Goal: Task Accomplishment & Management: Use online tool/utility

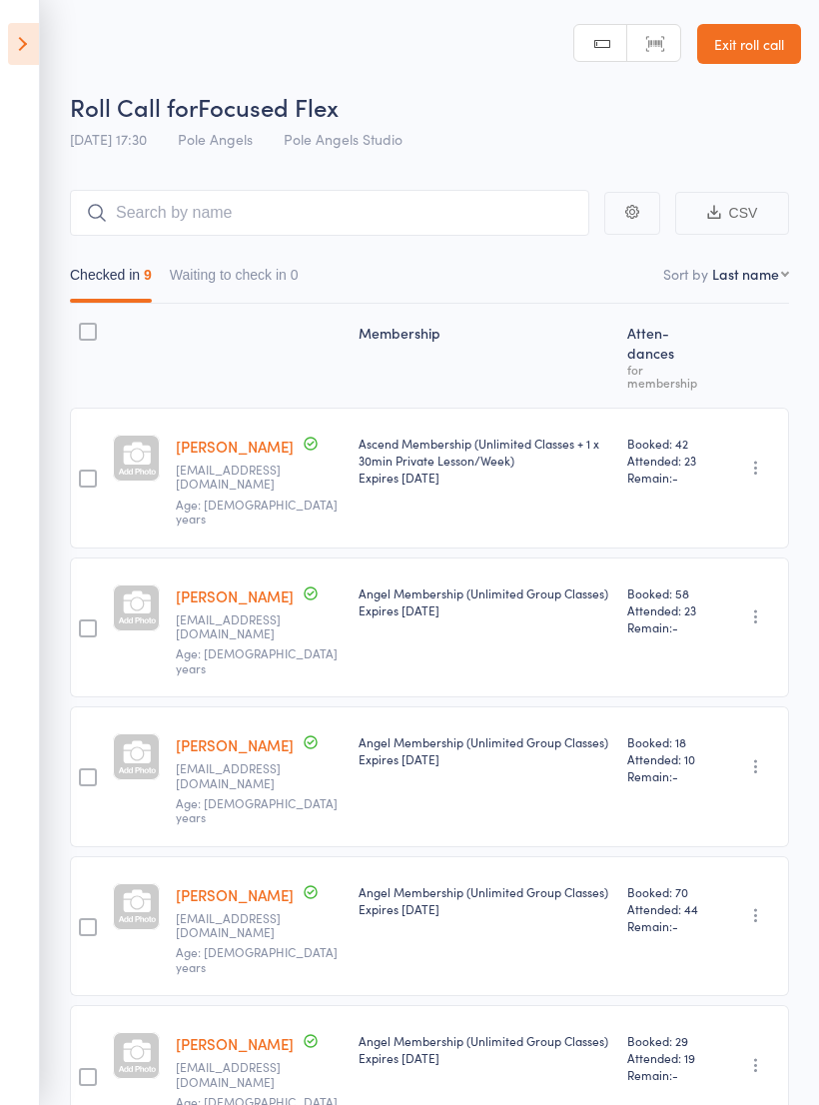
click at [13, 49] on icon at bounding box center [23, 44] width 31 height 42
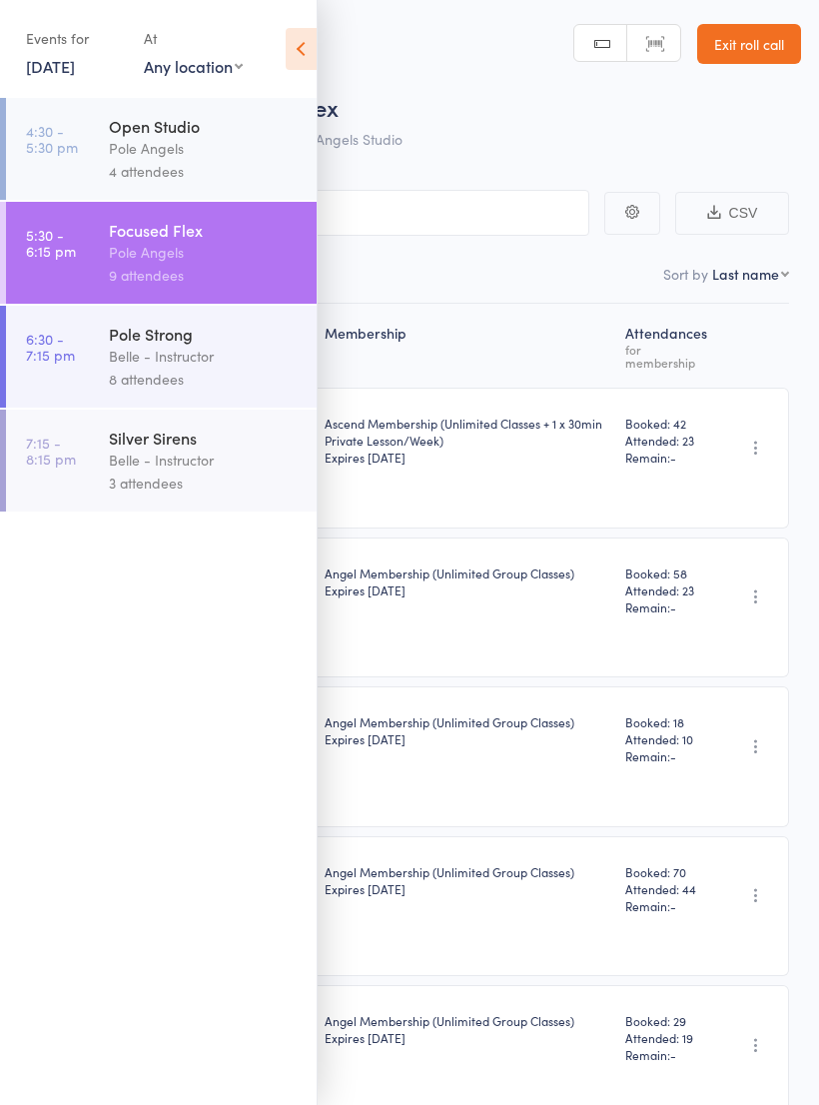
click at [147, 345] on div "Pole Strong" at bounding box center [204, 334] width 191 height 22
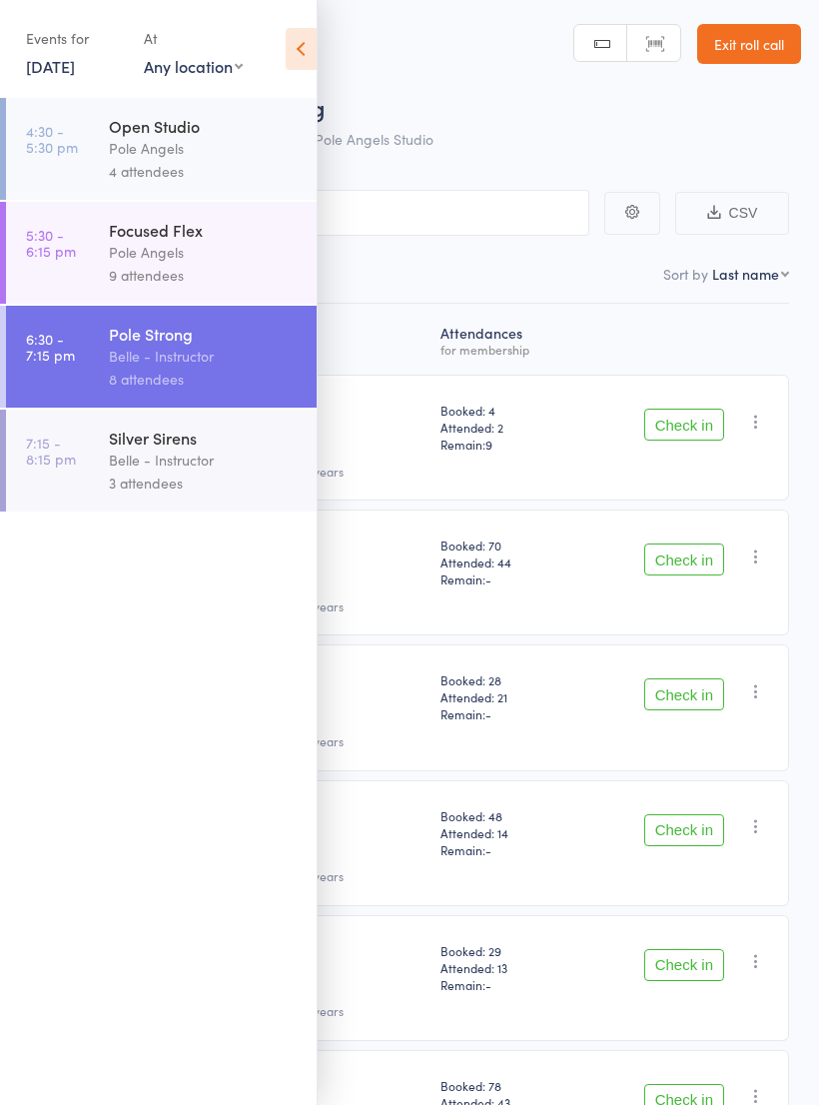
click at [304, 49] on icon at bounding box center [301, 49] width 31 height 42
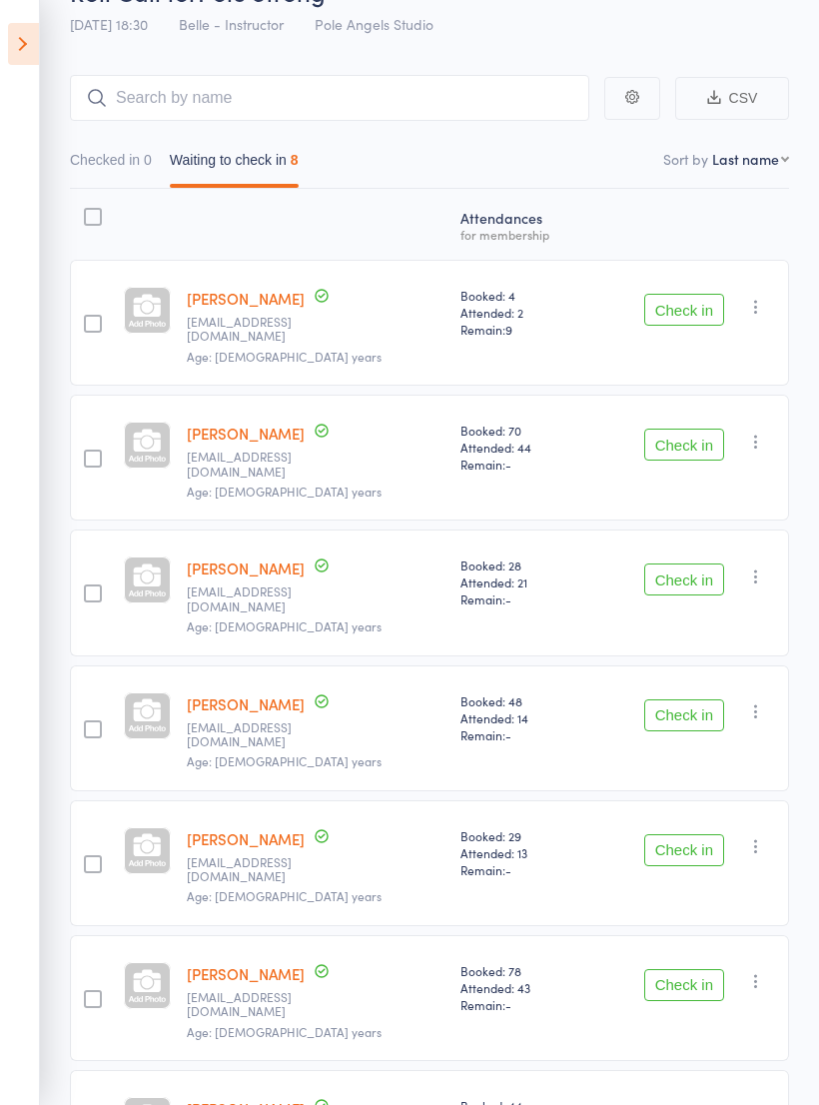
scroll to position [289, 0]
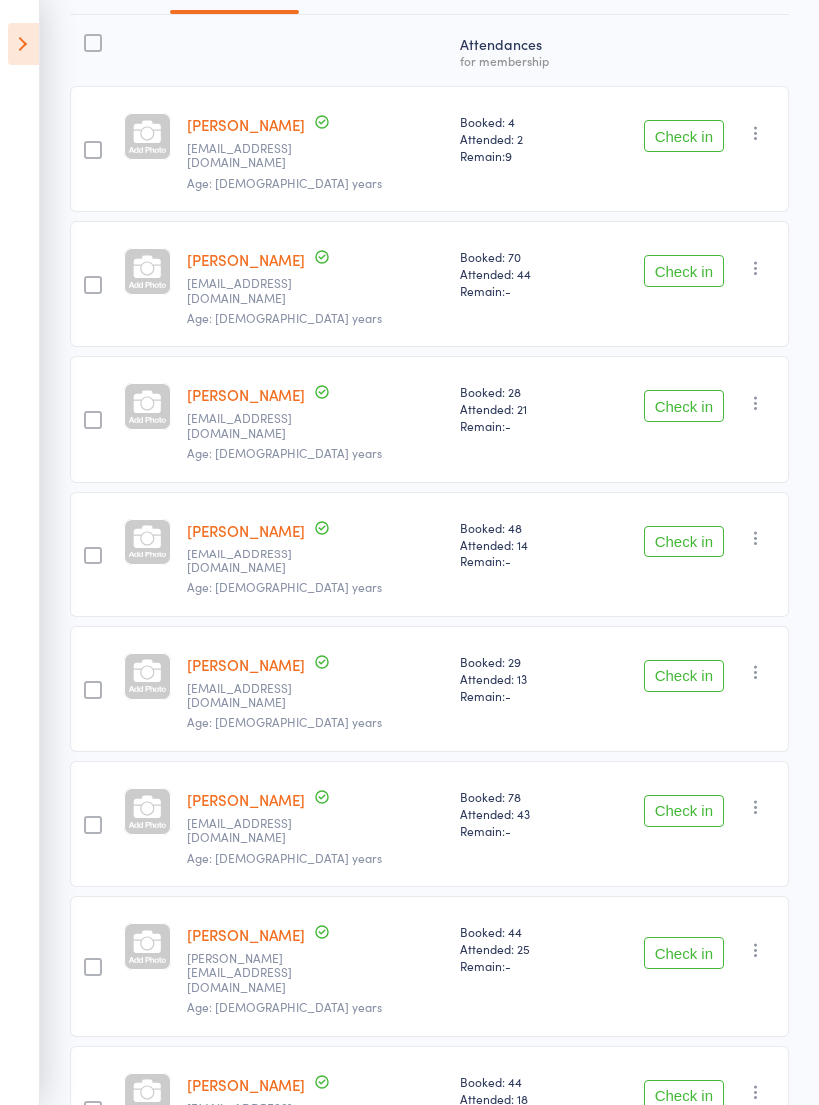
click at [681, 937] on button "Check in" at bounding box center [684, 953] width 80 height 32
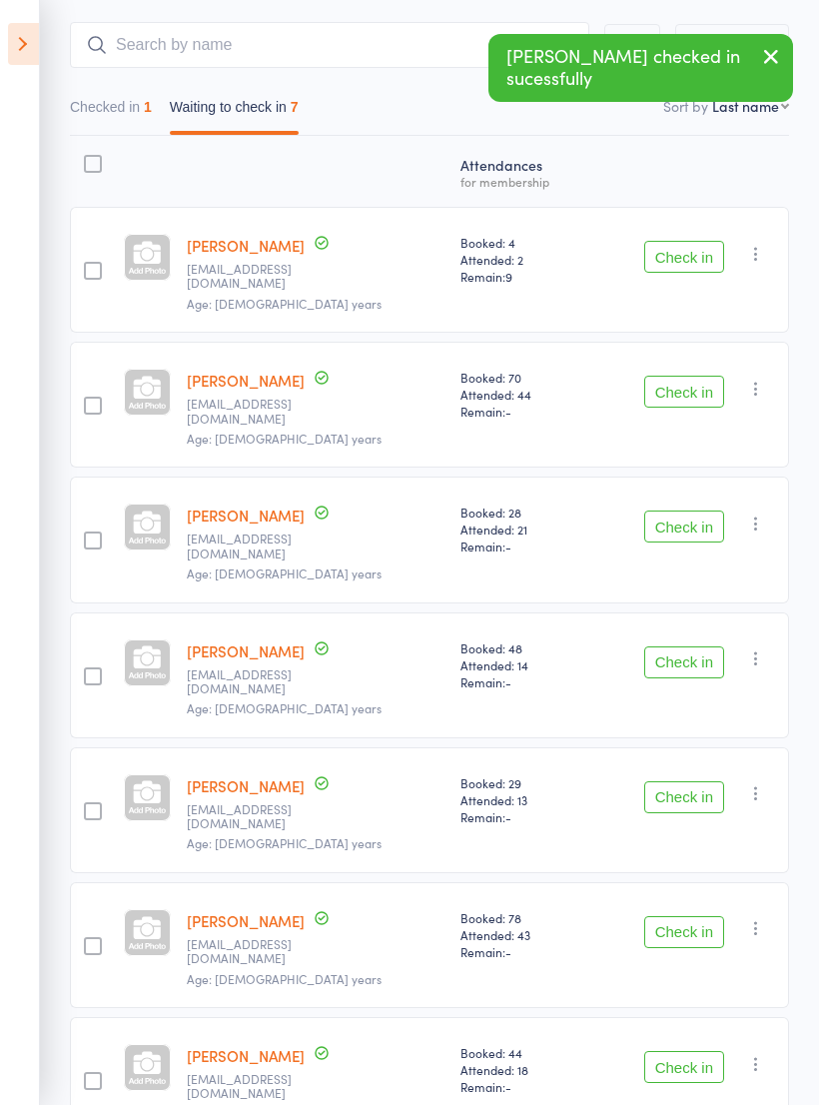
click at [680, 781] on button "Check in" at bounding box center [684, 797] width 80 height 32
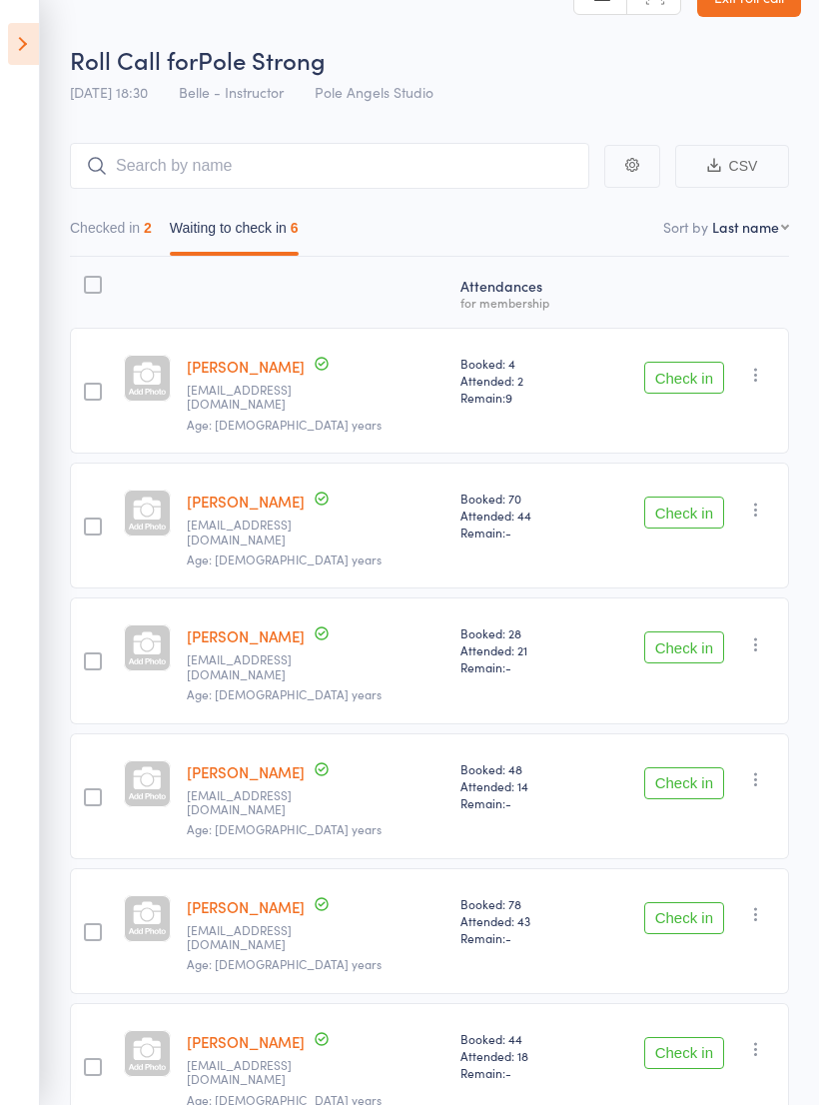
click at [503, 529] on span "Remain: -" at bounding box center [521, 531] width 121 height 17
click at [107, 246] on button "Checked in 2" at bounding box center [111, 233] width 82 height 46
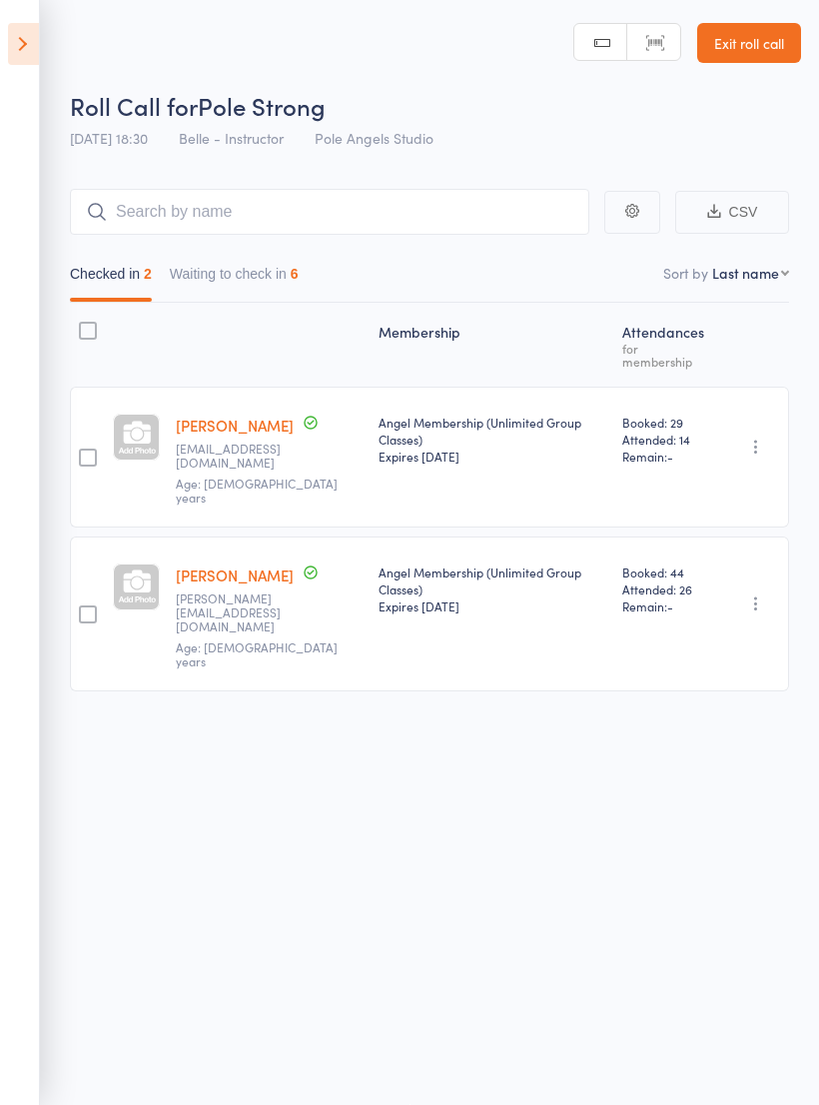
scroll to position [14, 0]
click at [274, 264] on button "Waiting to check in 6" at bounding box center [234, 279] width 129 height 46
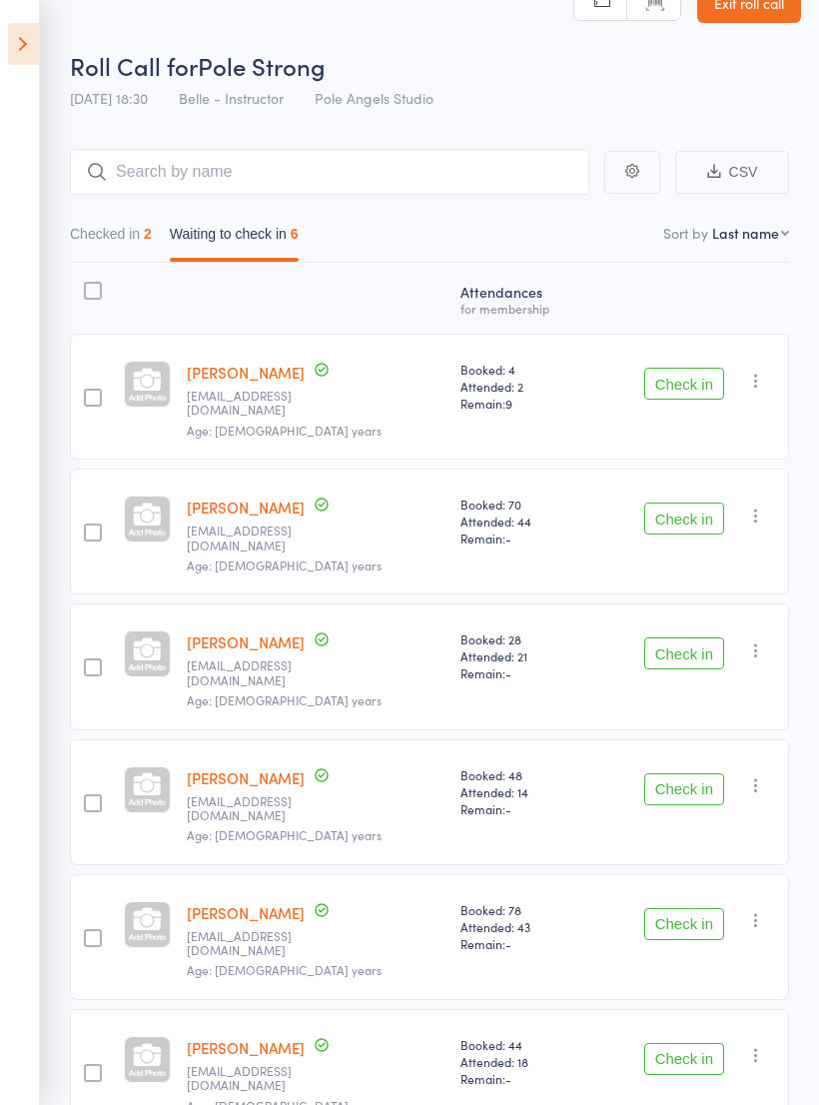
scroll to position [47, 0]
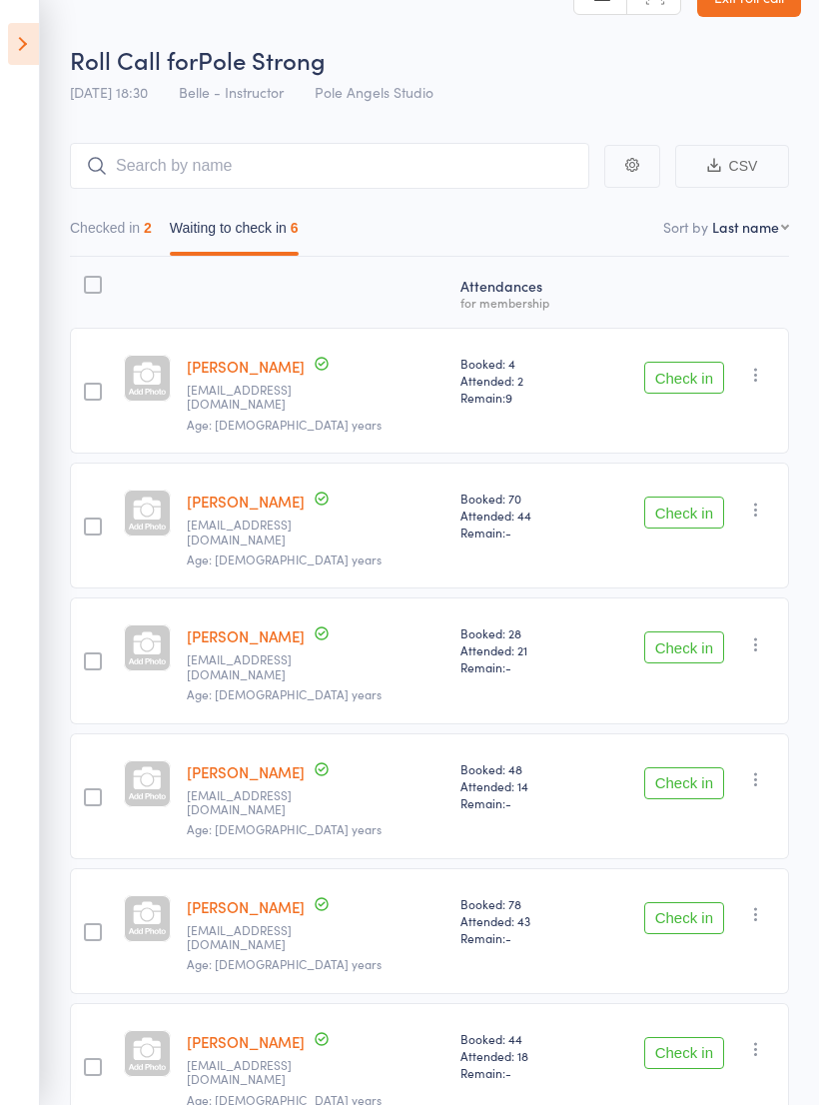
click at [688, 496] on button "Check in" at bounding box center [684, 512] width 80 height 32
click at [671, 379] on button "Check in" at bounding box center [684, 378] width 80 height 32
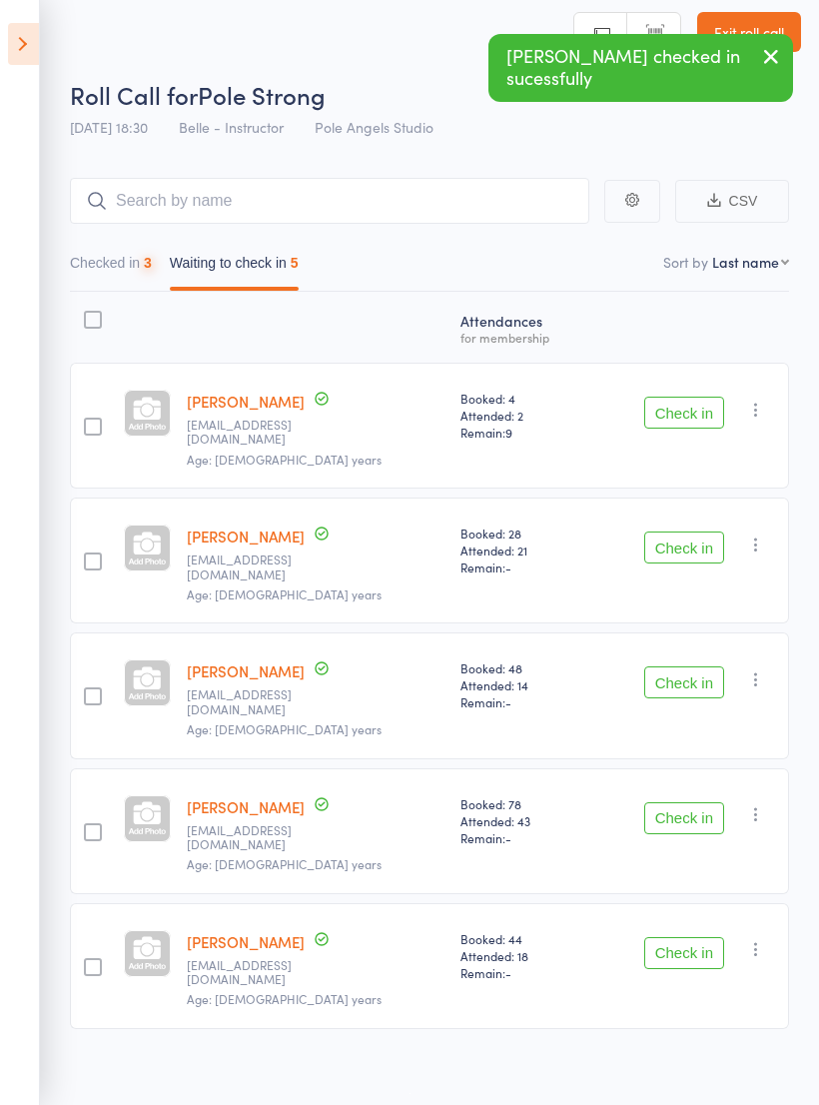
scroll to position [14, 0]
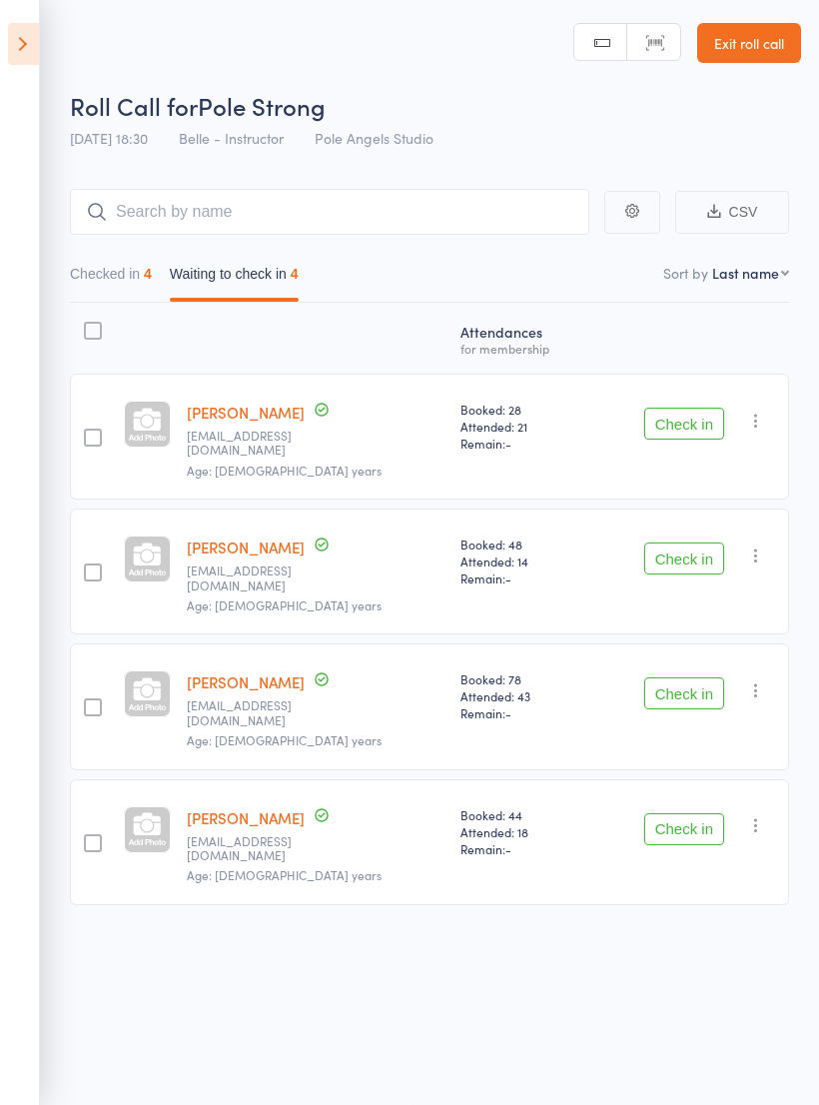
click at [696, 677] on button "Check in" at bounding box center [684, 693] width 80 height 32
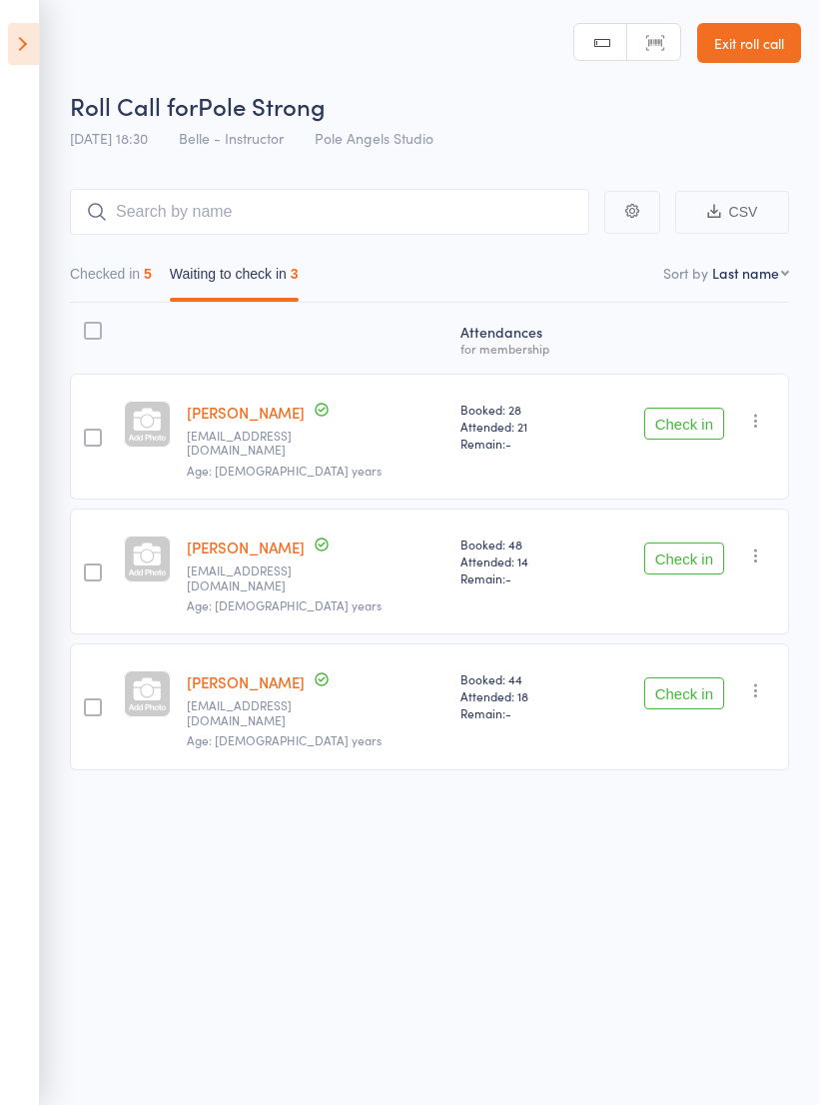
click at [681, 408] on button "Check in" at bounding box center [684, 424] width 80 height 32
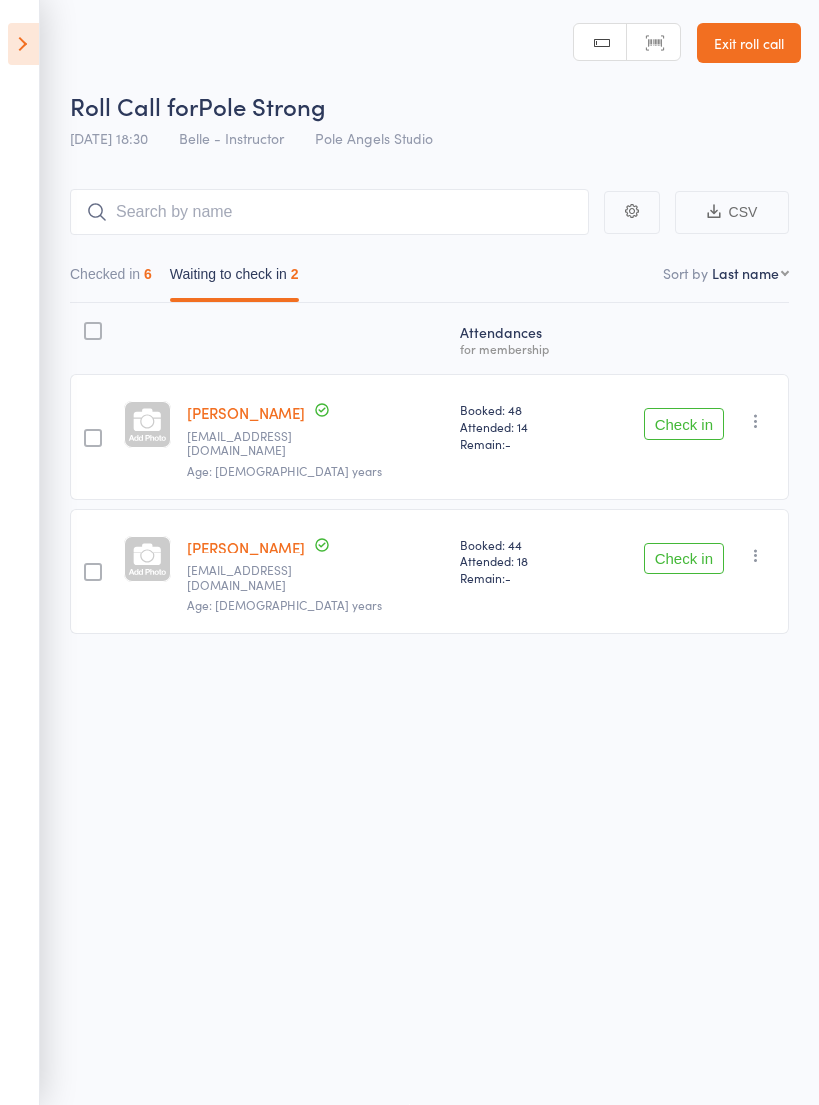
click at [114, 265] on button "Checked in 6" at bounding box center [111, 279] width 82 height 46
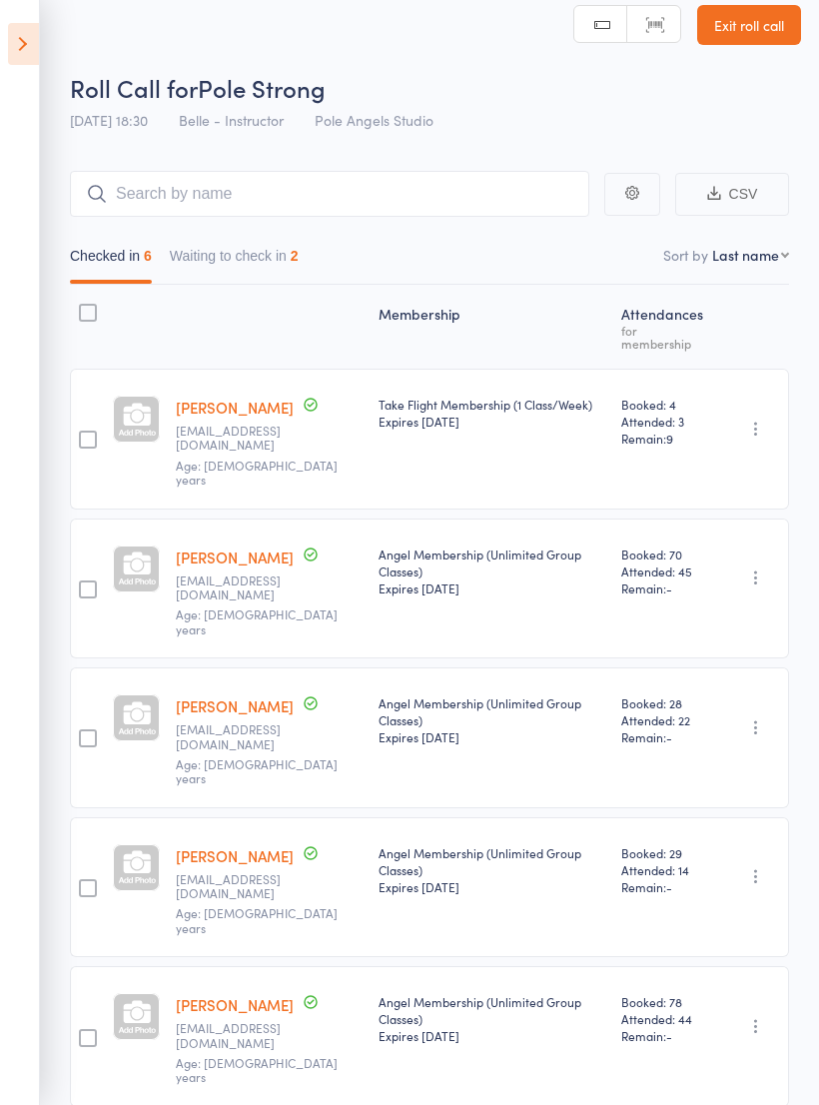
scroll to position [47, 0]
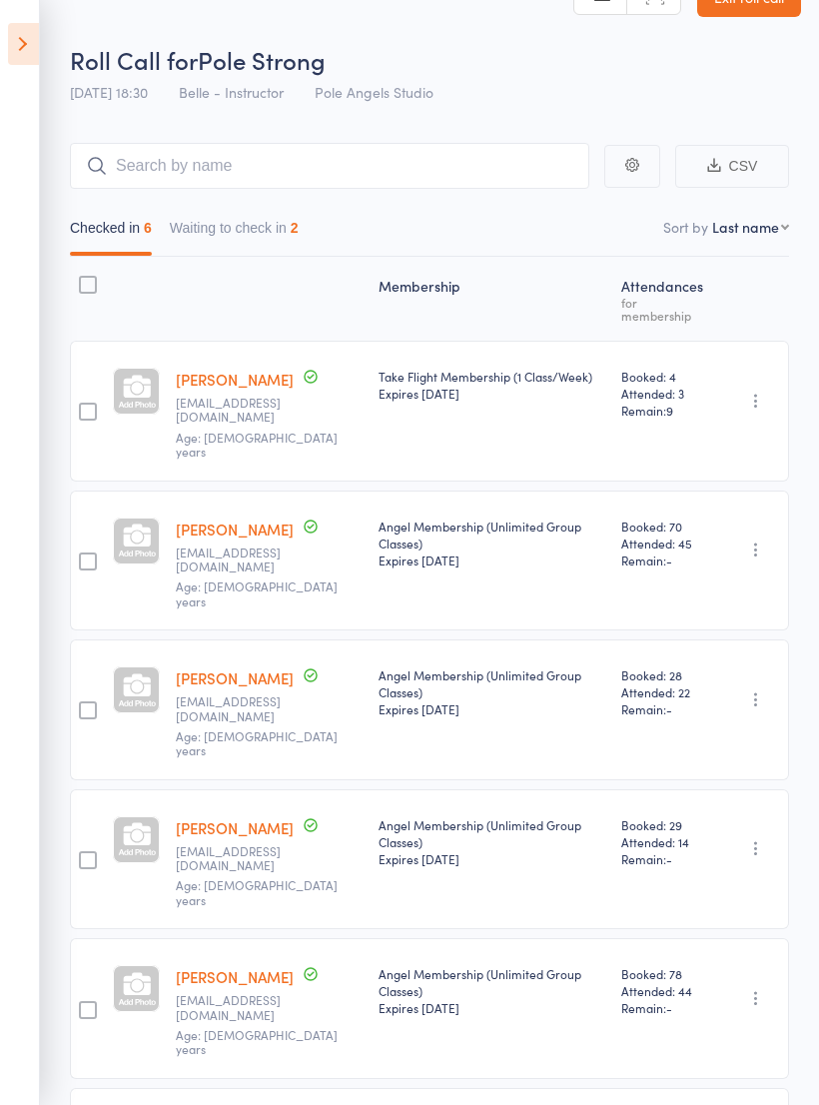
click at [236, 206] on div "Checked in 6 Waiting to check in 2" at bounding box center [429, 223] width 719 height 68
click at [13, 33] on icon at bounding box center [23, 44] width 31 height 42
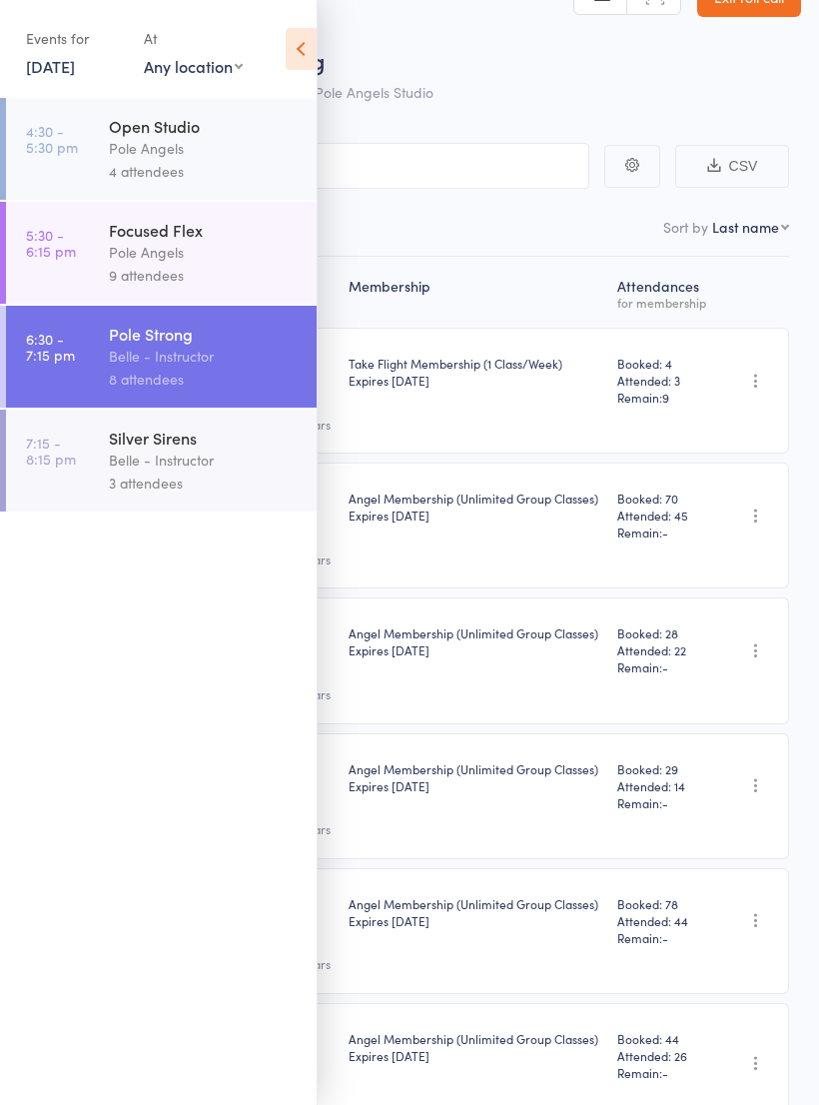
click at [162, 461] on div "Belle - Instructor" at bounding box center [204, 460] width 191 height 23
click at [163, 461] on div "Belle - Instructor" at bounding box center [204, 460] width 191 height 23
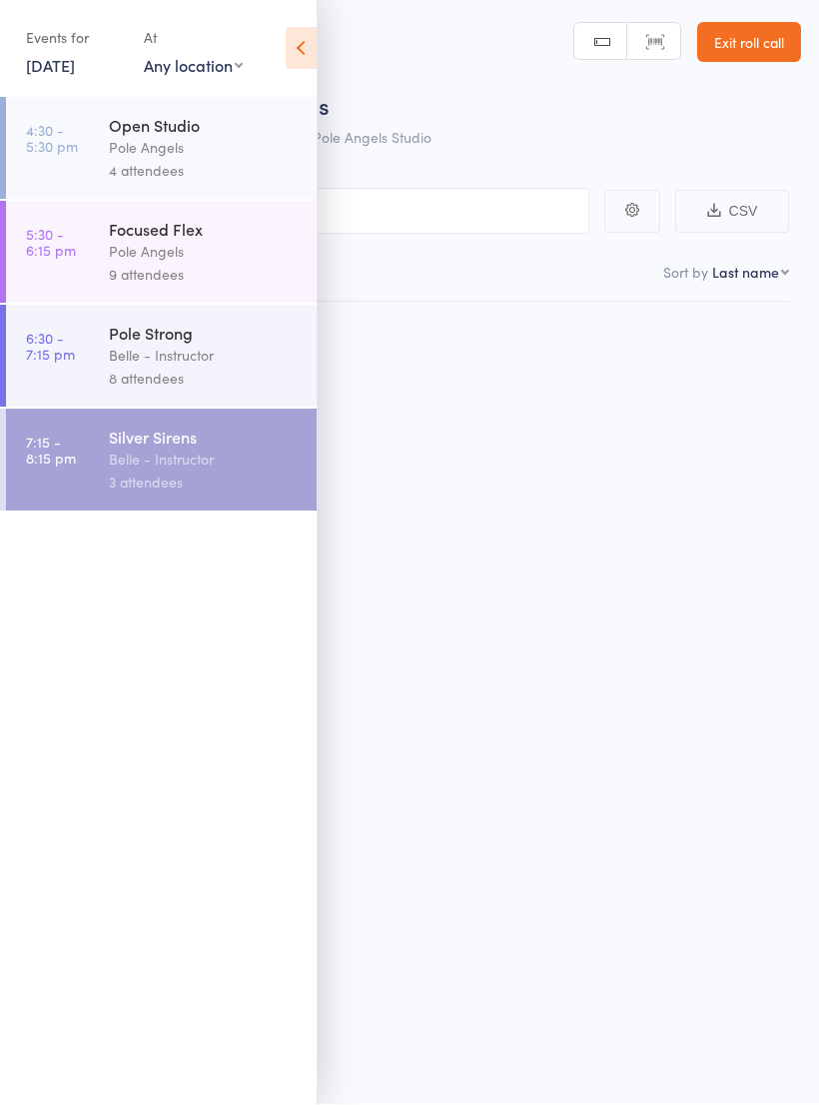
scroll to position [14, 0]
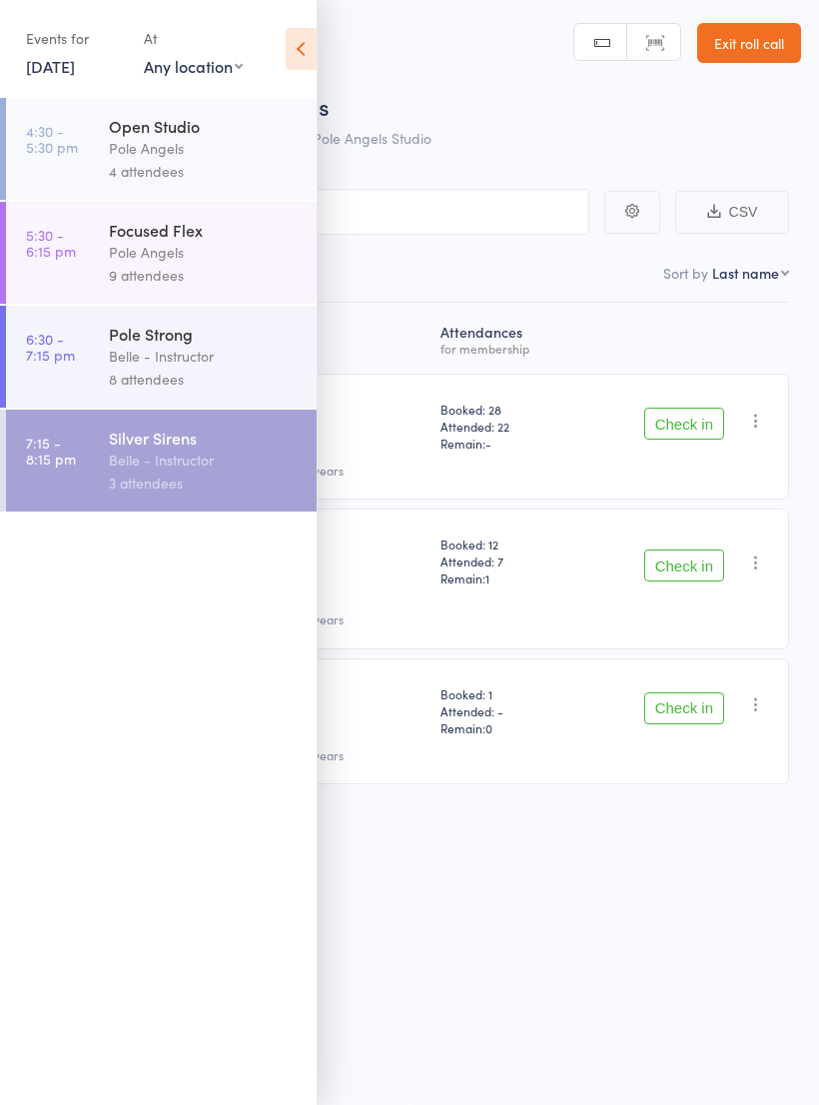
click at [298, 35] on icon at bounding box center [301, 49] width 31 height 42
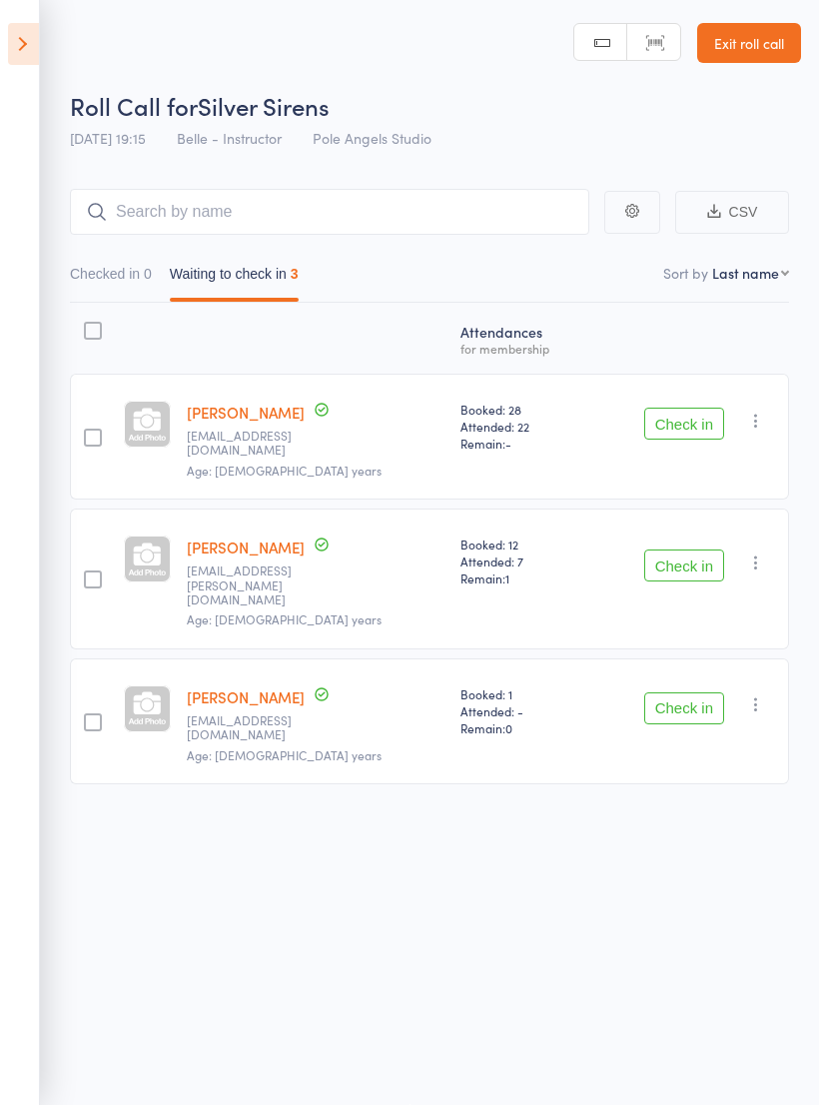
click at [30, 37] on icon at bounding box center [23, 44] width 31 height 42
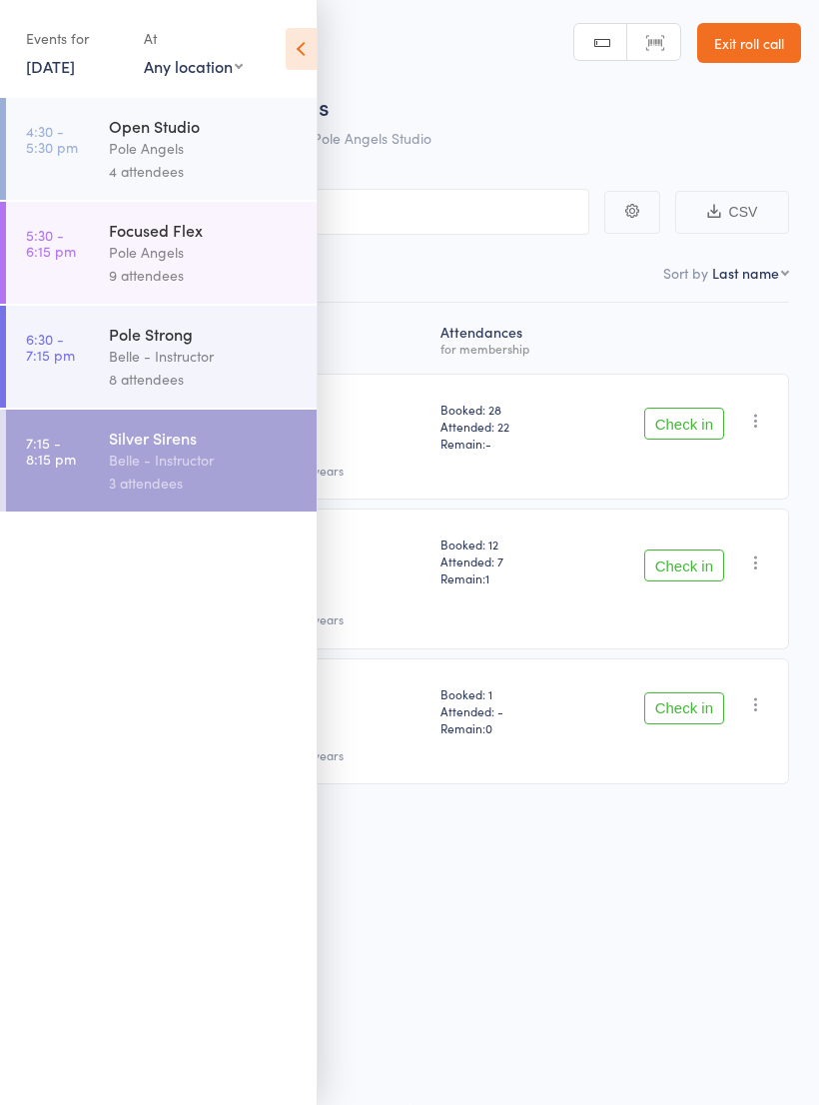
click at [165, 356] on div "Belle - Instructor" at bounding box center [204, 356] width 191 height 23
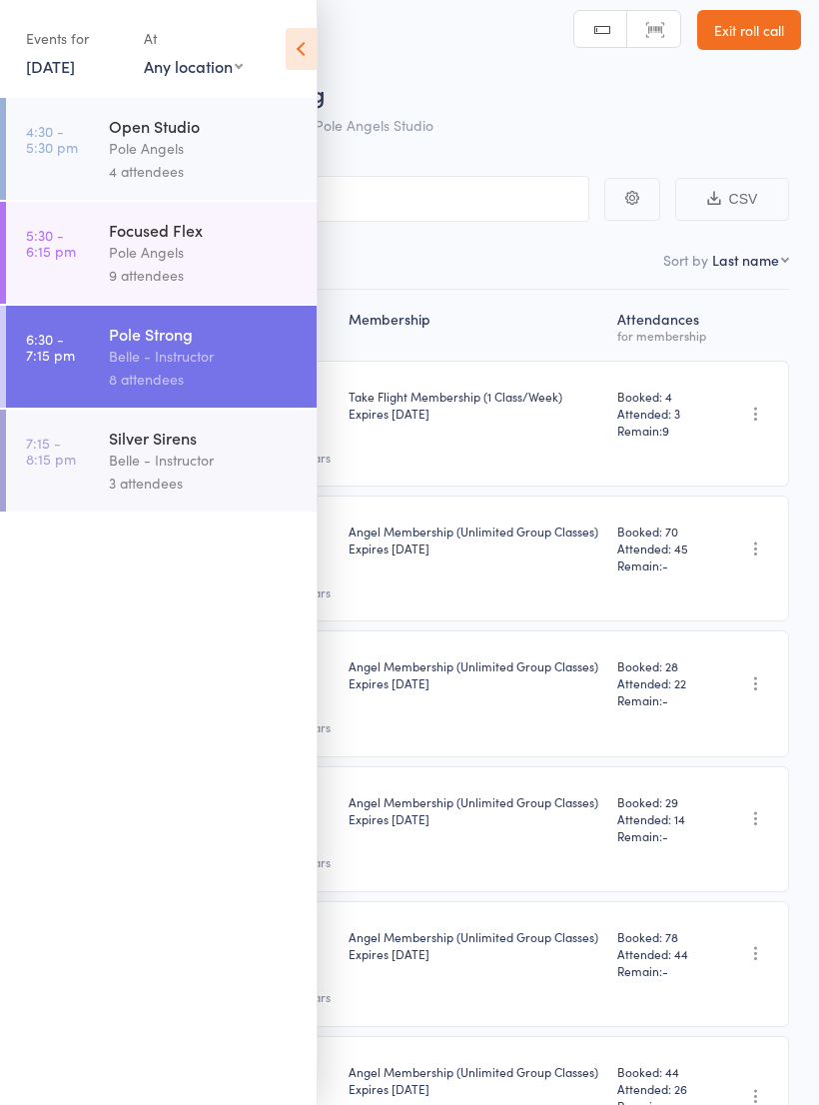
click at [298, 46] on icon at bounding box center [301, 49] width 31 height 42
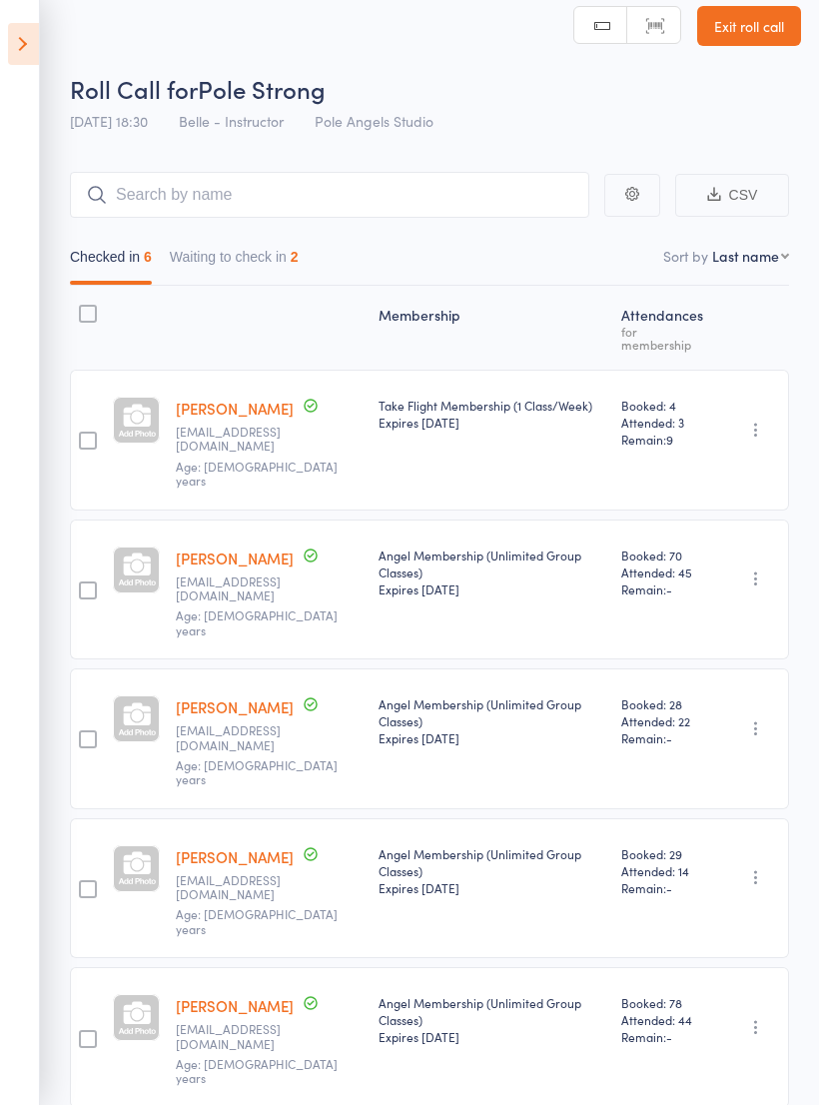
scroll to position [19, 0]
click at [288, 256] on button "Waiting to check in 2" at bounding box center [234, 261] width 129 height 46
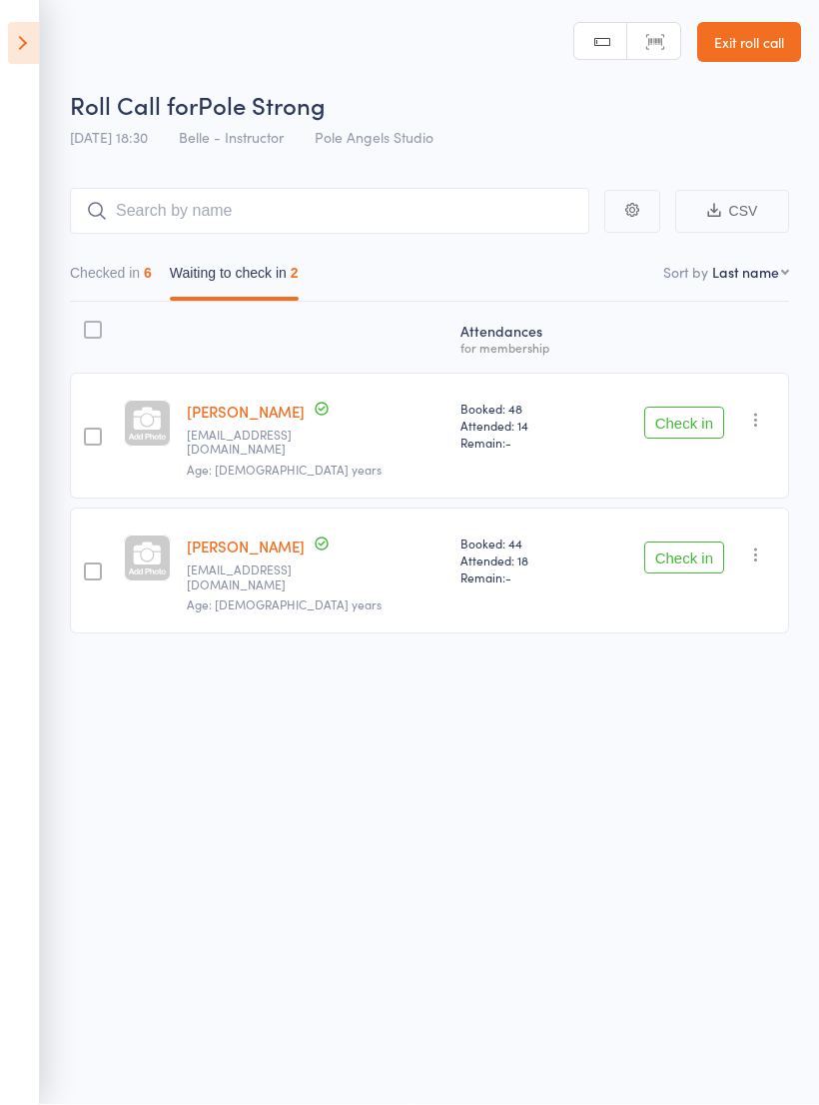
scroll to position [14, 0]
click at [688, 408] on button "Check in" at bounding box center [684, 424] width 80 height 32
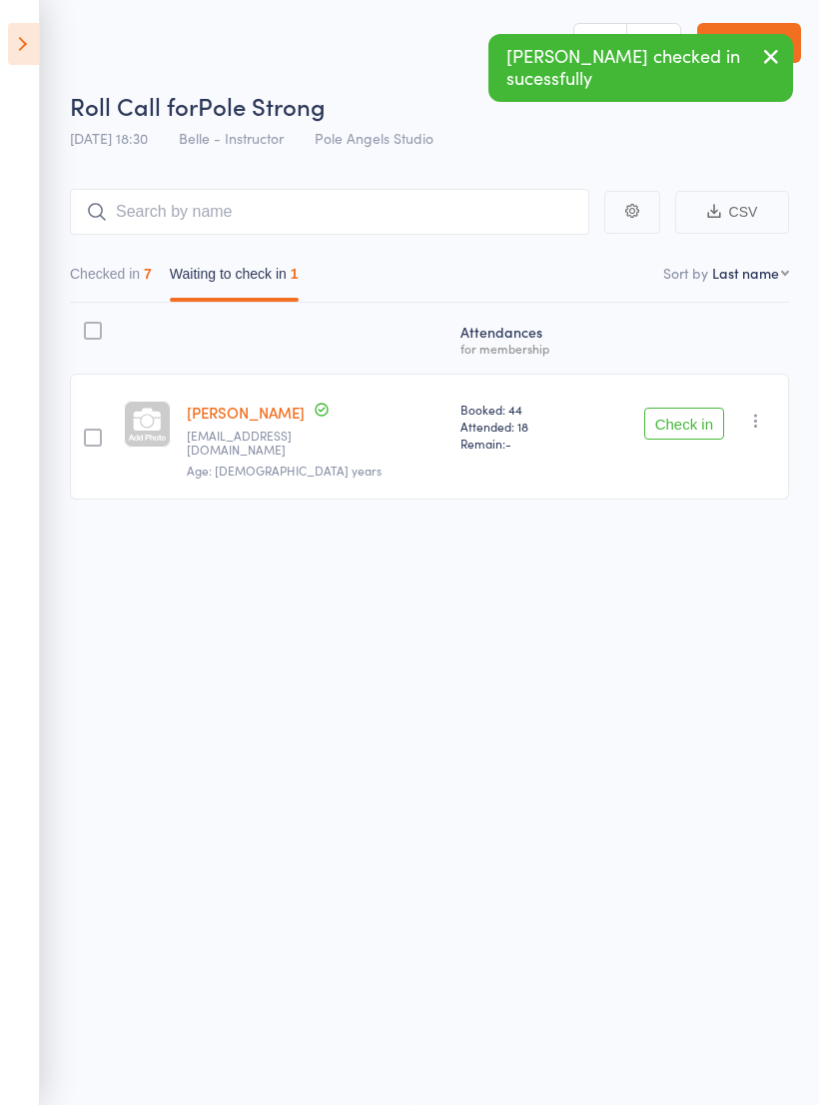
click at [90, 256] on button "Checked in 7" at bounding box center [111, 279] width 82 height 46
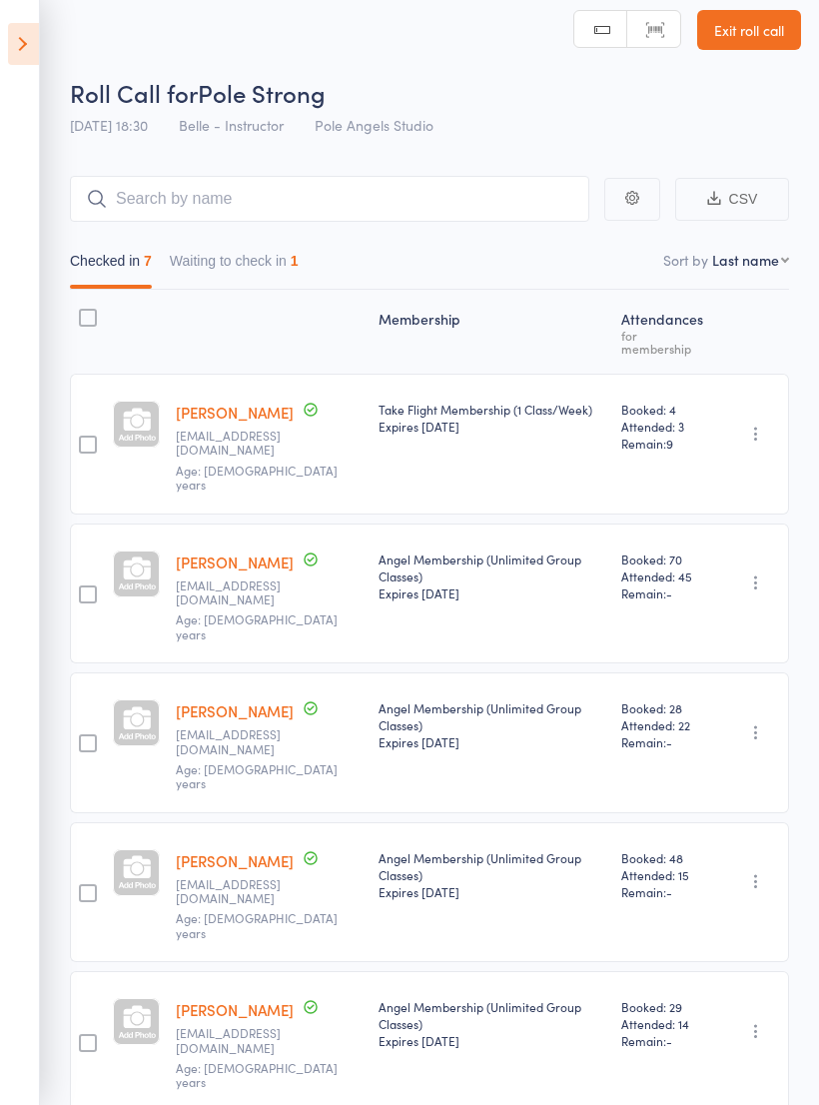
click at [26, 33] on icon at bounding box center [23, 44] width 31 height 42
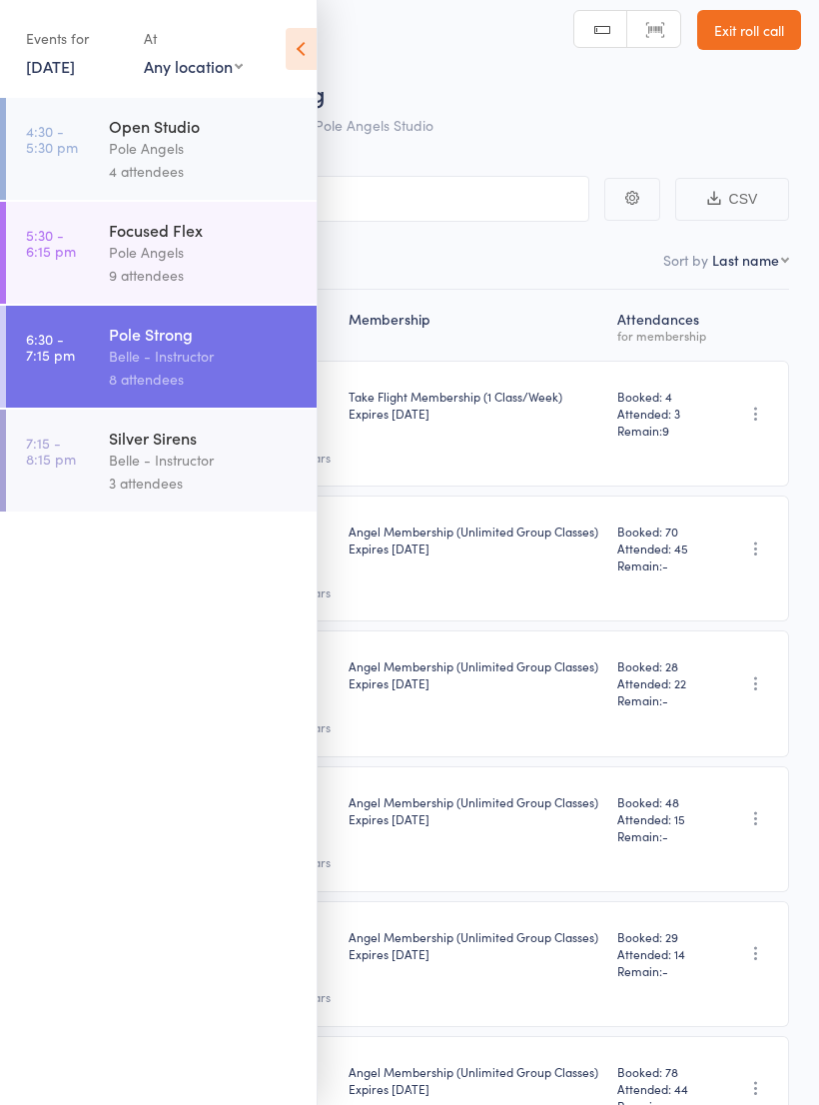
click at [146, 261] on div "Pole Angels" at bounding box center [204, 252] width 191 height 23
click at [163, 236] on div "Focused Flex" at bounding box center [204, 230] width 191 height 22
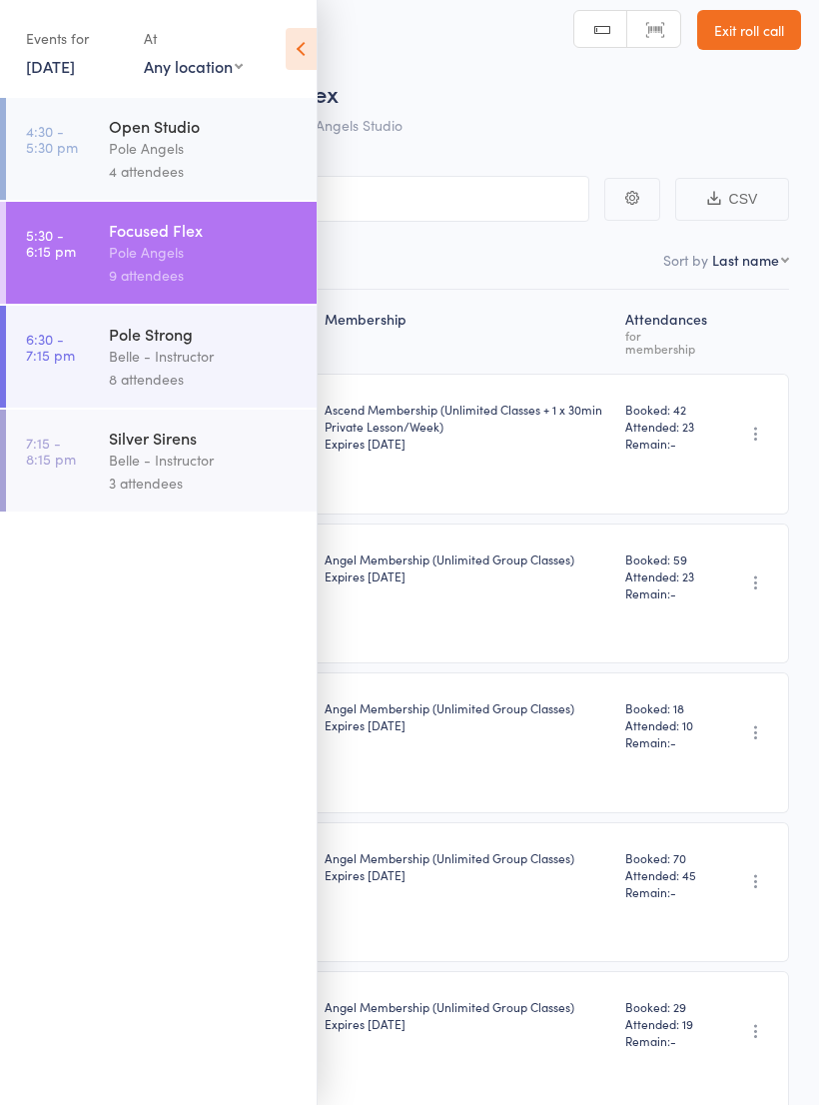
click at [296, 44] on icon at bounding box center [301, 49] width 31 height 42
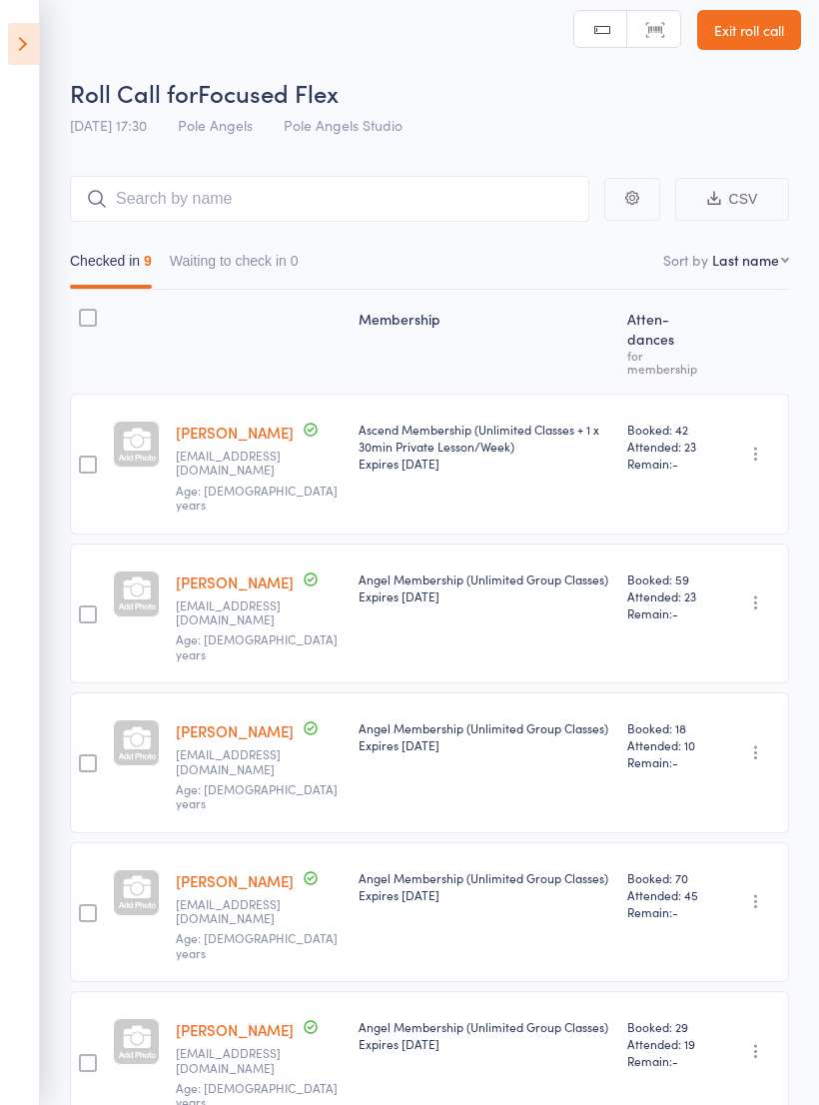
click at [15, 31] on icon at bounding box center [23, 44] width 31 height 42
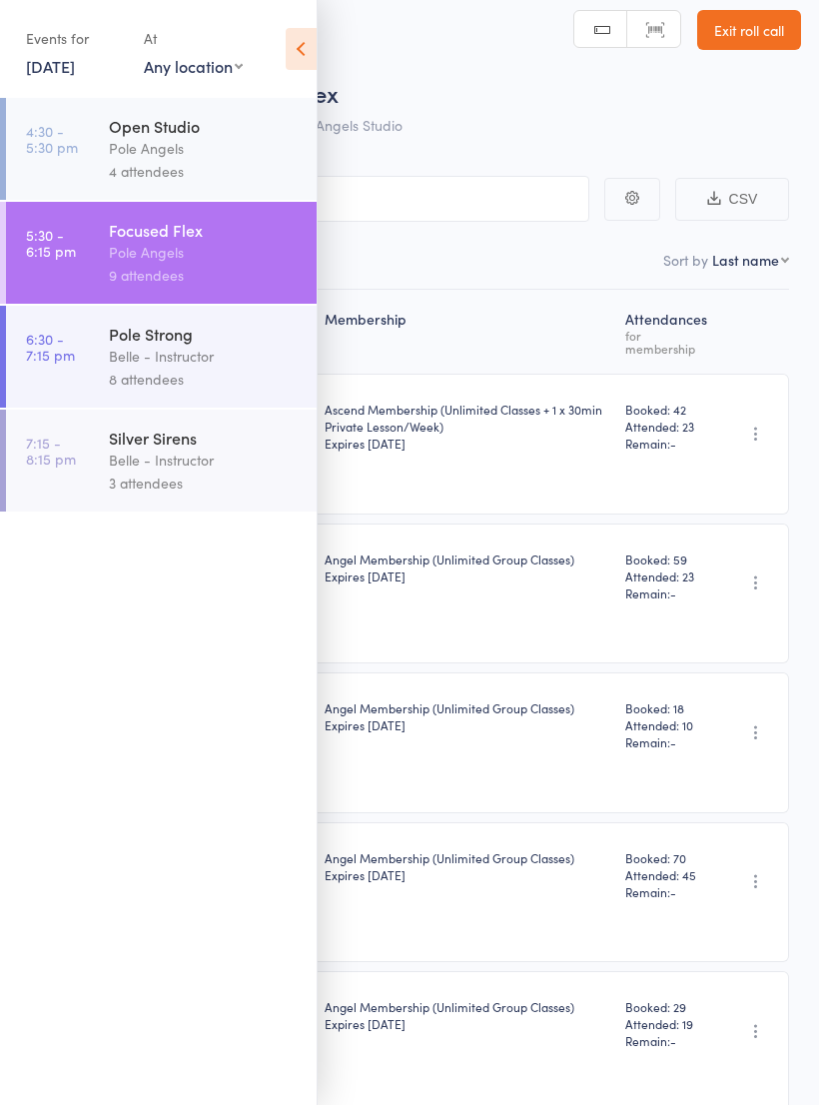
click at [109, 368] on div "Belle - Instructor" at bounding box center [204, 356] width 191 height 23
click at [100, 371] on link "6:30 - 7:15 pm Pole Strong Belle - Instructor 8 attendees" at bounding box center [161, 357] width 311 height 102
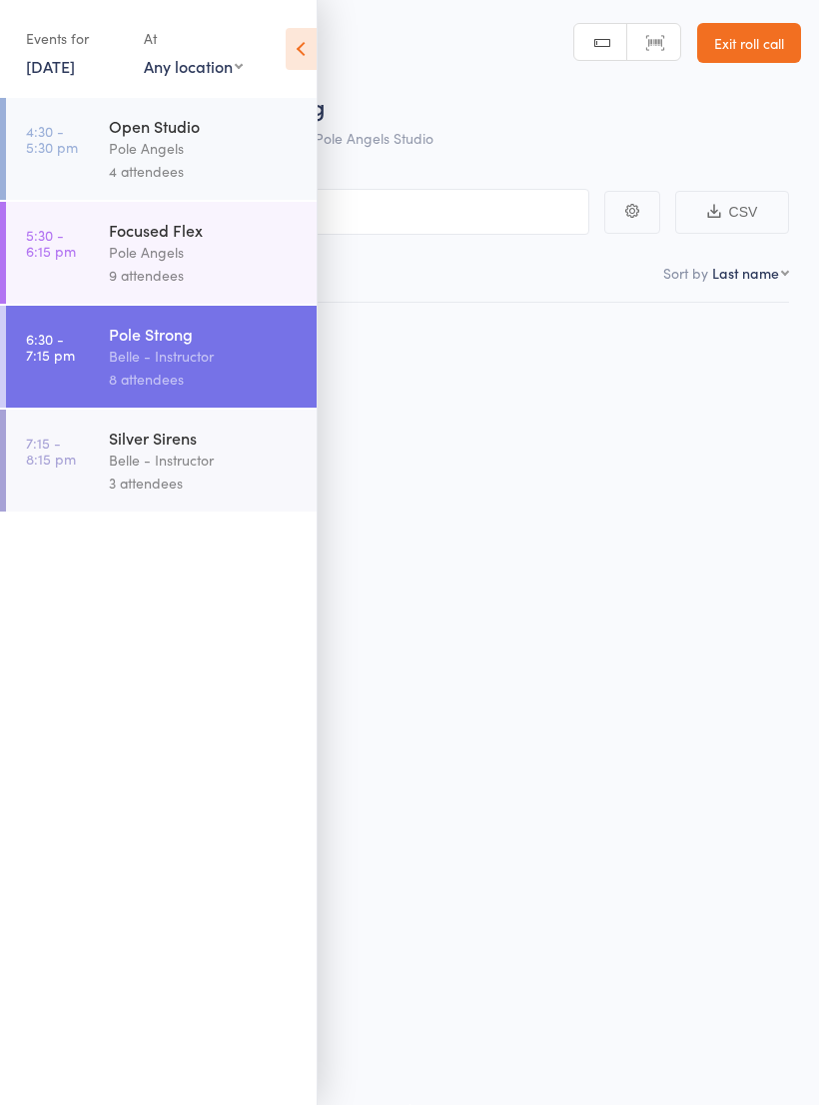
click at [120, 359] on div "Belle - Instructor" at bounding box center [204, 356] width 191 height 23
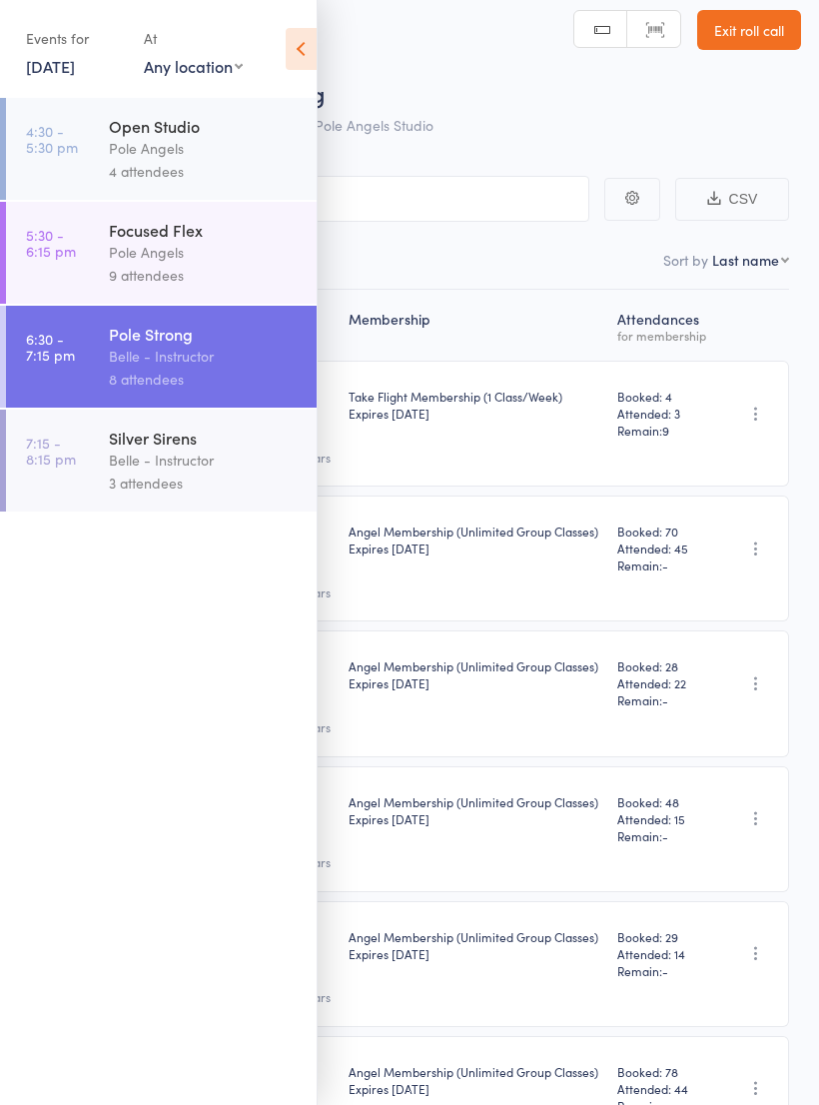
click at [530, 681] on div "Angel Membership (Unlimited Group Classes) Expires [DATE]" at bounding box center [475, 693] width 269 height 126
click at [298, 67] on icon at bounding box center [301, 49] width 31 height 42
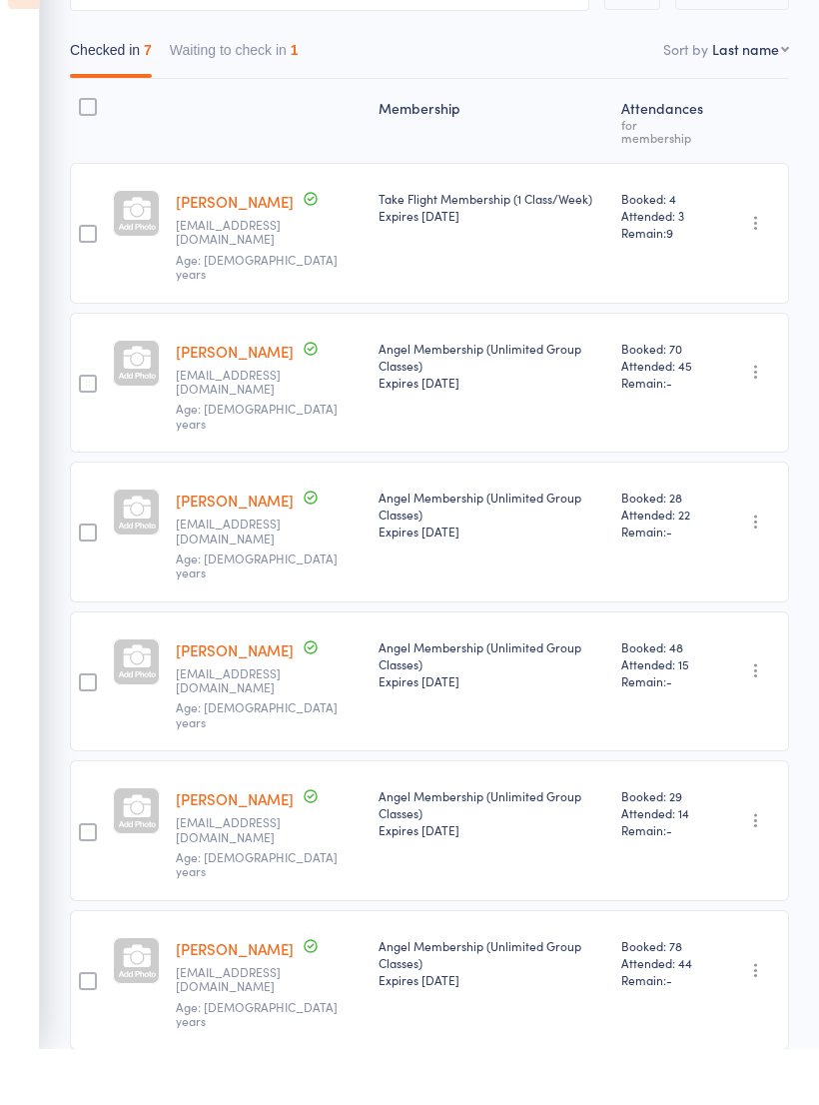
scroll to position [168, 0]
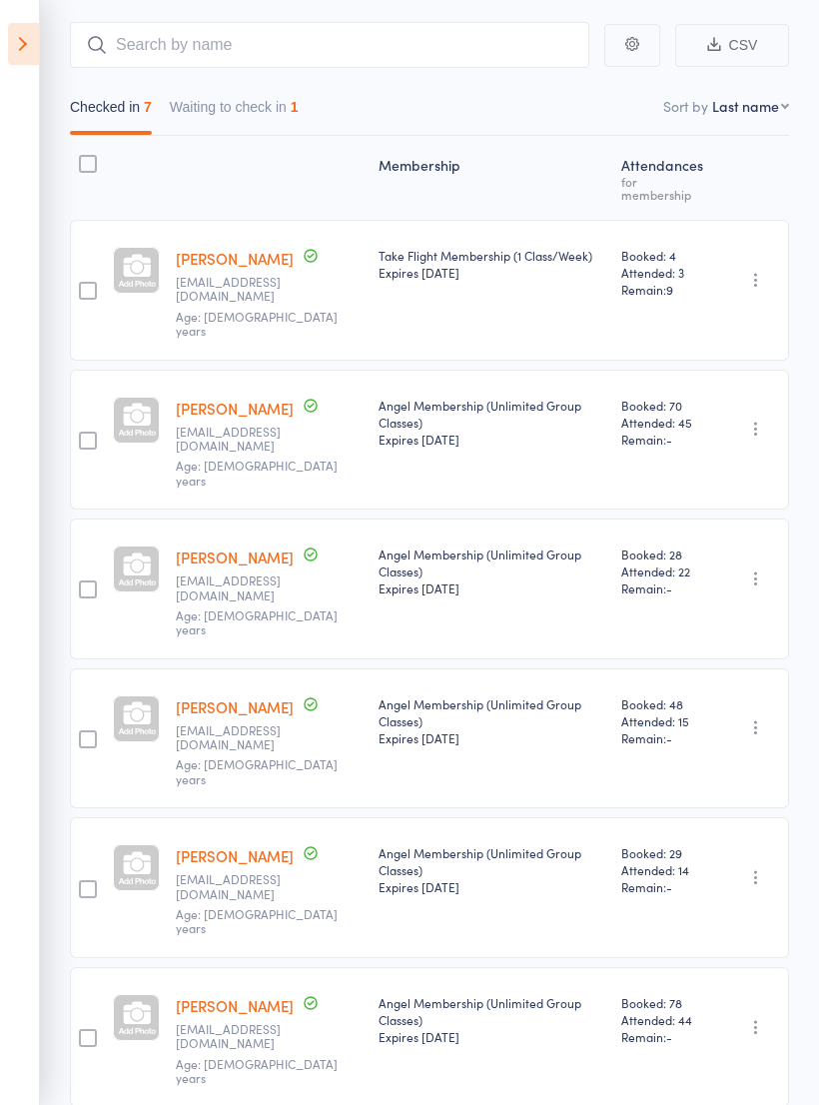
click at [267, 128] on button "Waiting to check in 1" at bounding box center [234, 112] width 129 height 46
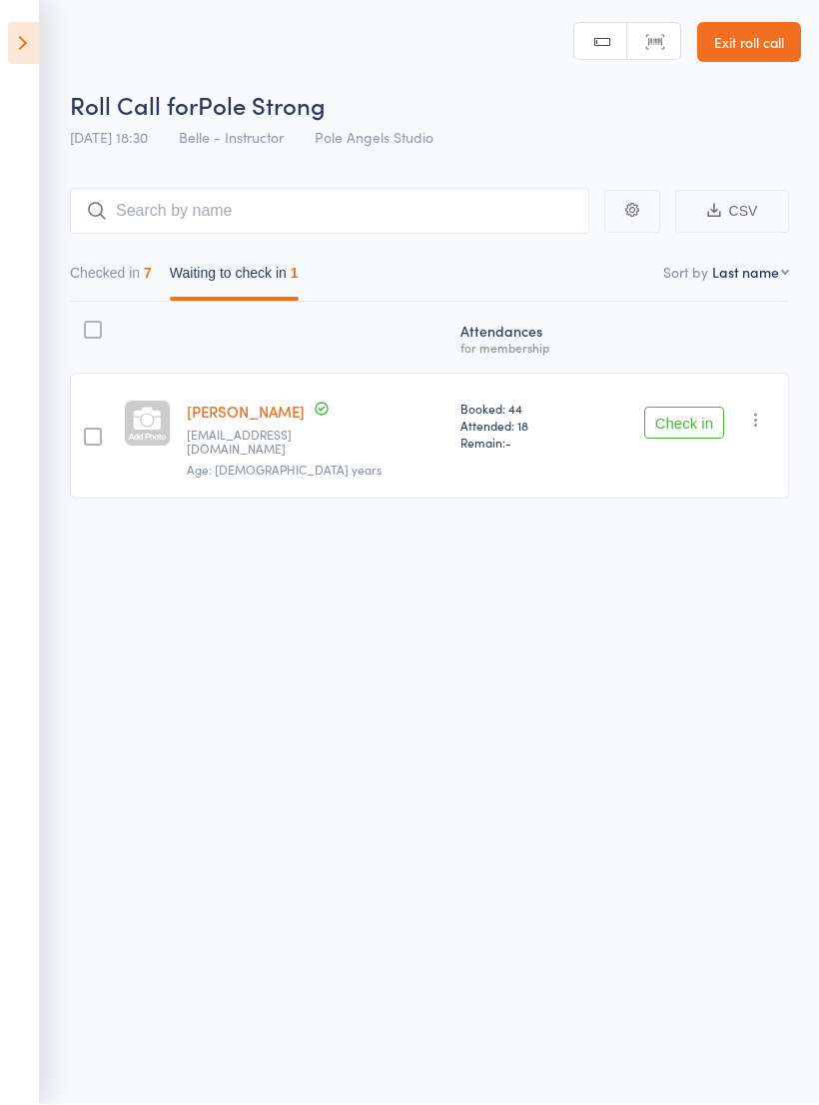
scroll to position [14, 0]
click at [122, 271] on button "Checked in 7" at bounding box center [111, 279] width 82 height 46
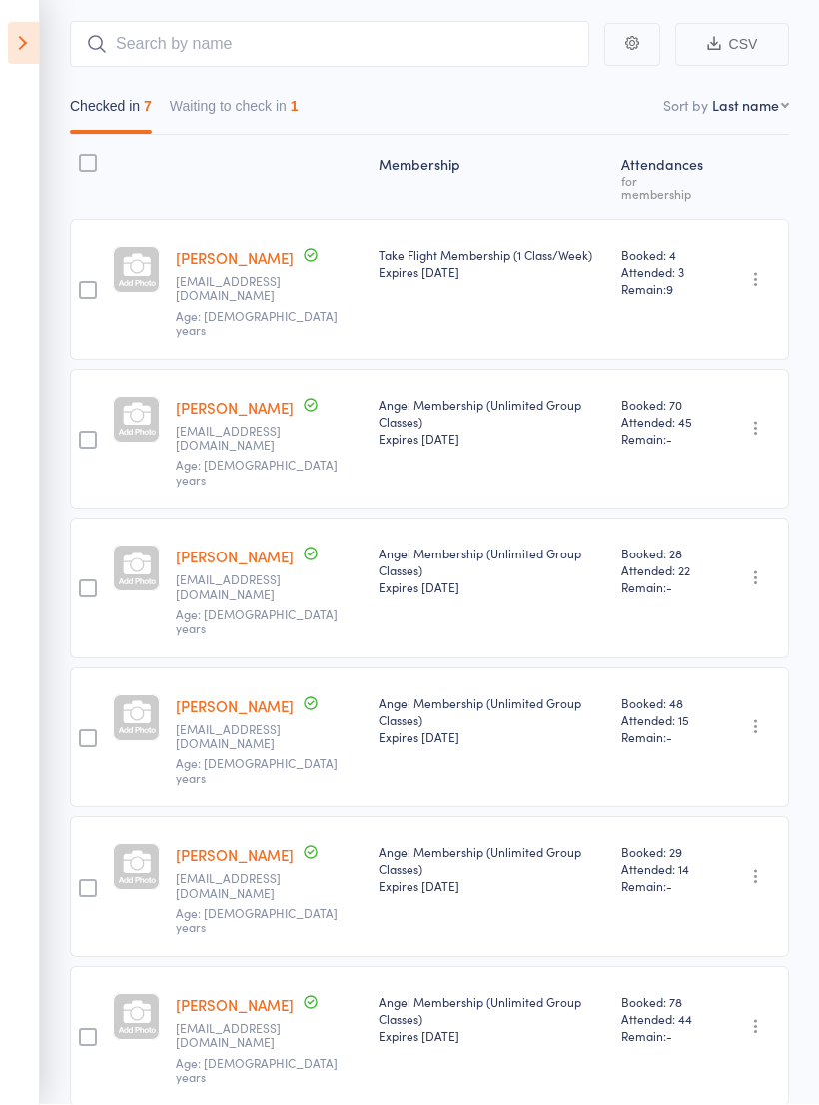
scroll to position [0, 0]
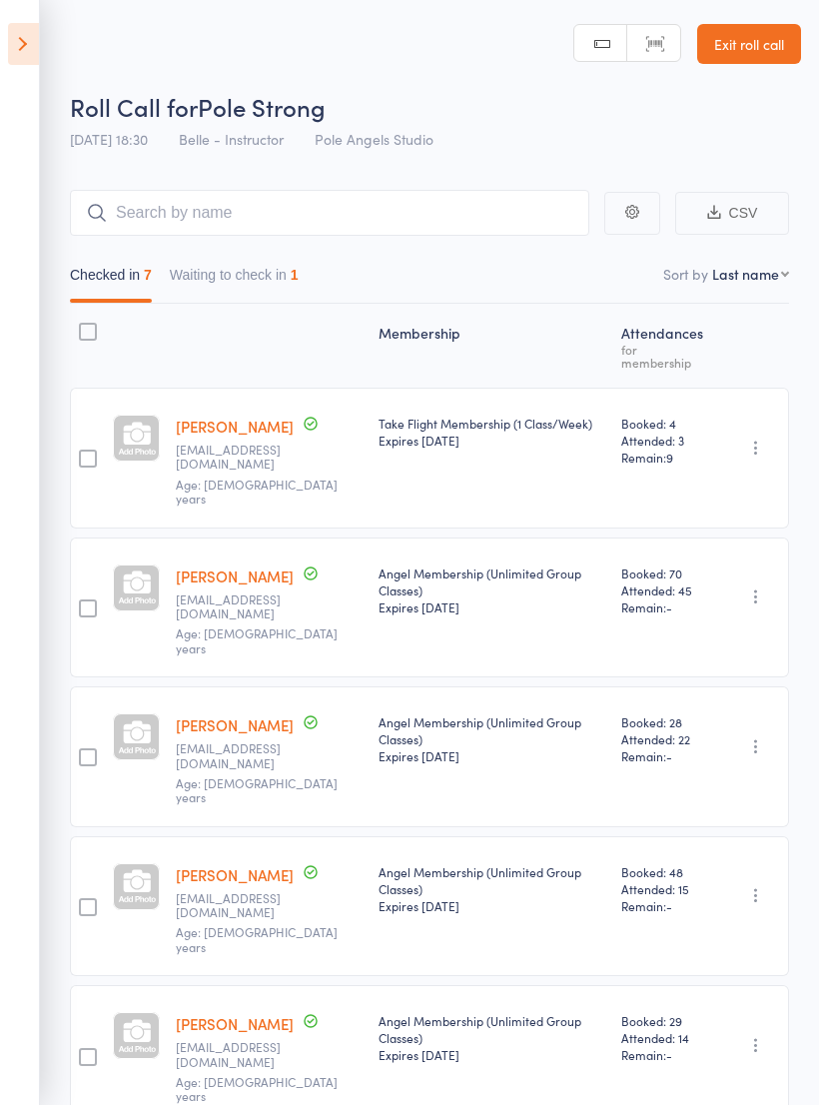
click at [62, 40] on header "Roll Call for Pole Strong [DATE] 18:30 Belle - Instructor Pole Angels Studio Ma…" at bounding box center [409, 80] width 819 height 160
click at [19, 50] on icon at bounding box center [23, 44] width 31 height 42
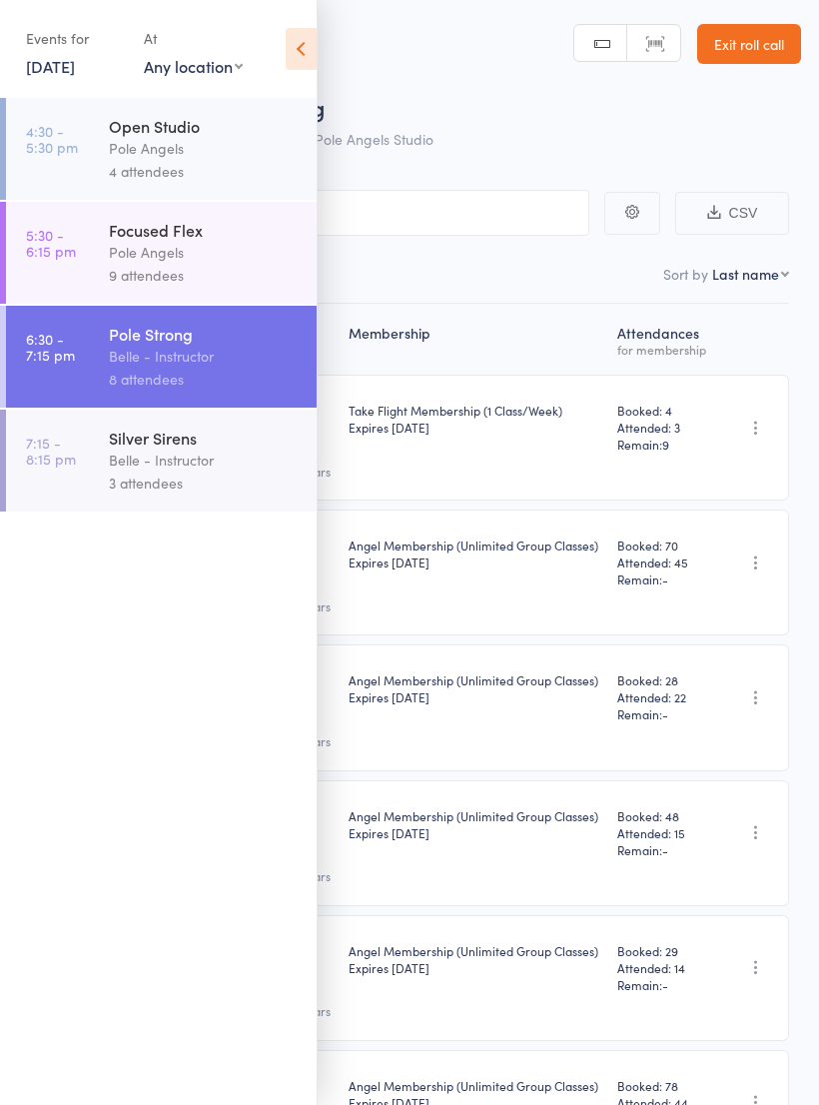
click at [206, 493] on div "3 attendees" at bounding box center [204, 483] width 191 height 23
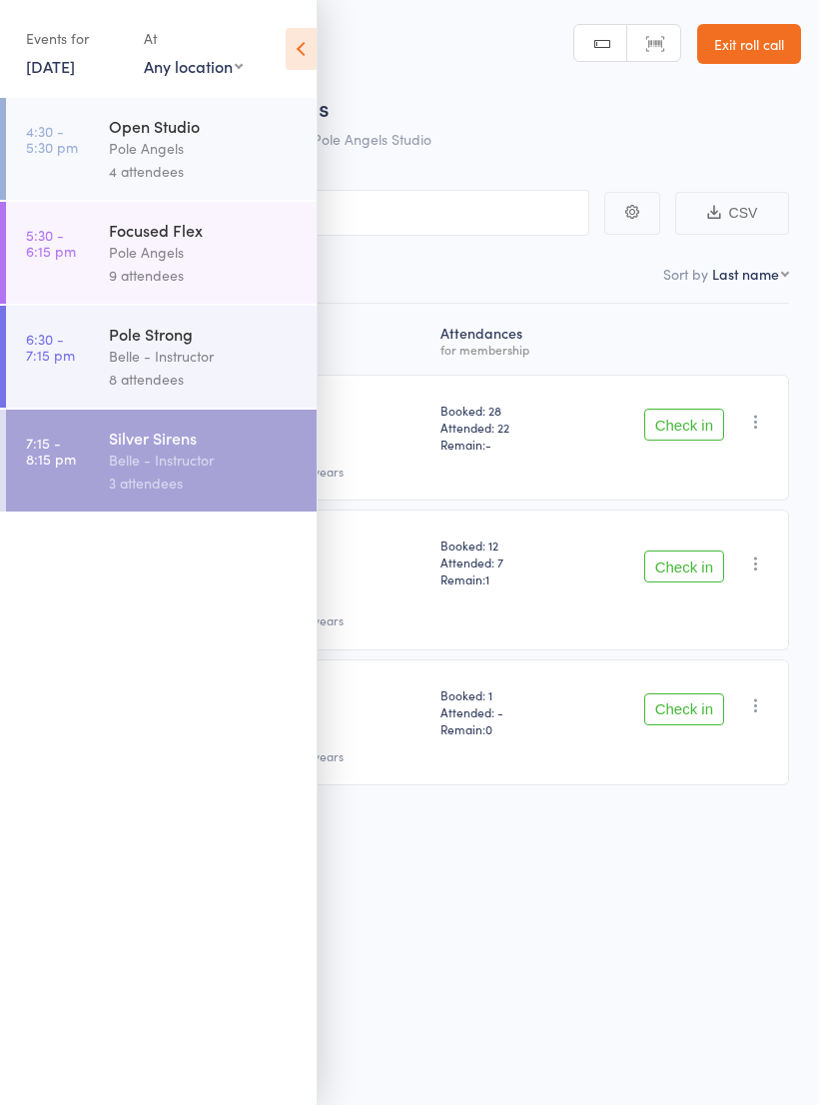
click at [565, 861] on div "Roll Call for Silver Sirens [DATE] 19:15 Belle - Instructor Pole Angels Studio …" at bounding box center [409, 552] width 819 height 1105
click at [517, 937] on div "Roll Call for Silver Sirens [DATE] 19:15 Belle - Instructor Pole Angels Studio …" at bounding box center [409, 552] width 819 height 1105
click at [482, 921] on div "Roll Call for Silver Sirens [DATE] 19:15 Belle - Instructor Pole Angels Studio …" at bounding box center [409, 552] width 819 height 1105
click at [291, 41] on icon at bounding box center [301, 49] width 31 height 42
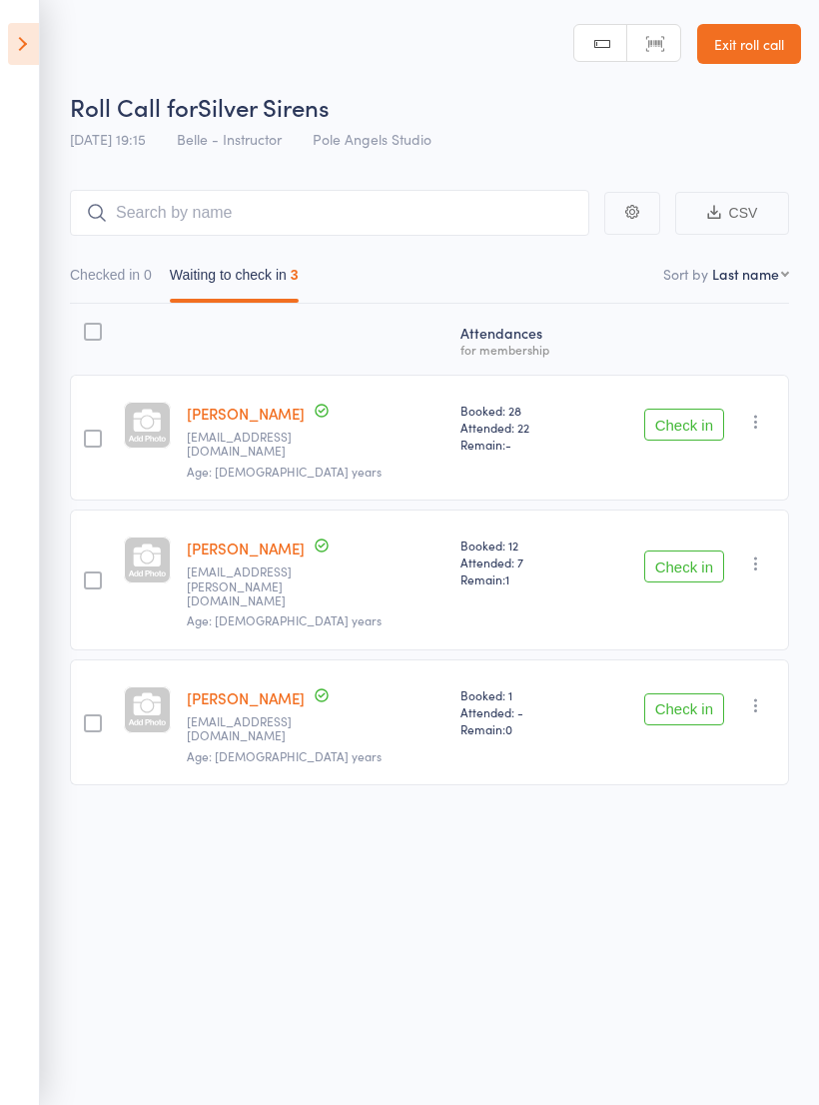
click at [369, 563] on div "[PERSON_NAME] [PERSON_NAME][EMAIL_ADDRESS][PERSON_NAME][DOMAIN_NAME] Age: [DEMO…" at bounding box center [316, 579] width 275 height 141
click at [689, 550] on button "Check in" at bounding box center [684, 566] width 80 height 32
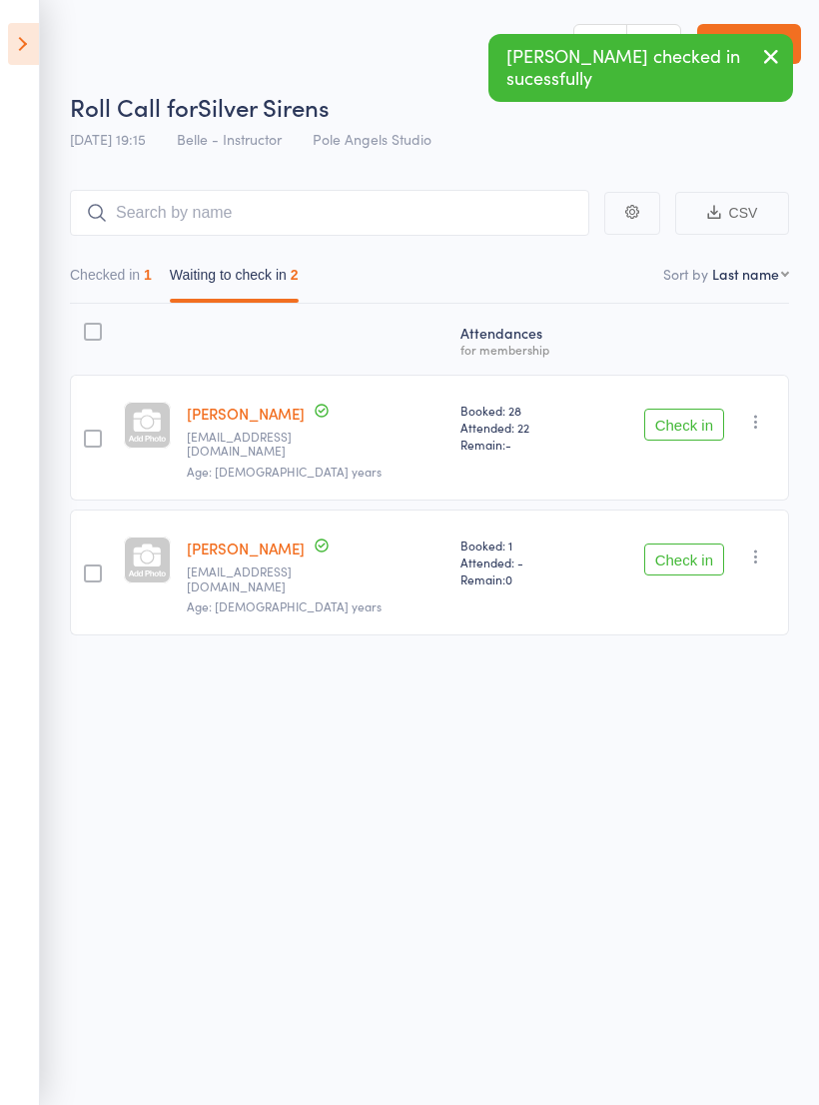
click at [678, 521] on div "Check in Check in Send message Add Note Remove [PERSON_NAME] absent" at bounding box center [689, 572] width 200 height 126
click at [682, 554] on button "Check in" at bounding box center [684, 559] width 80 height 32
